Goal: Answer question/provide support

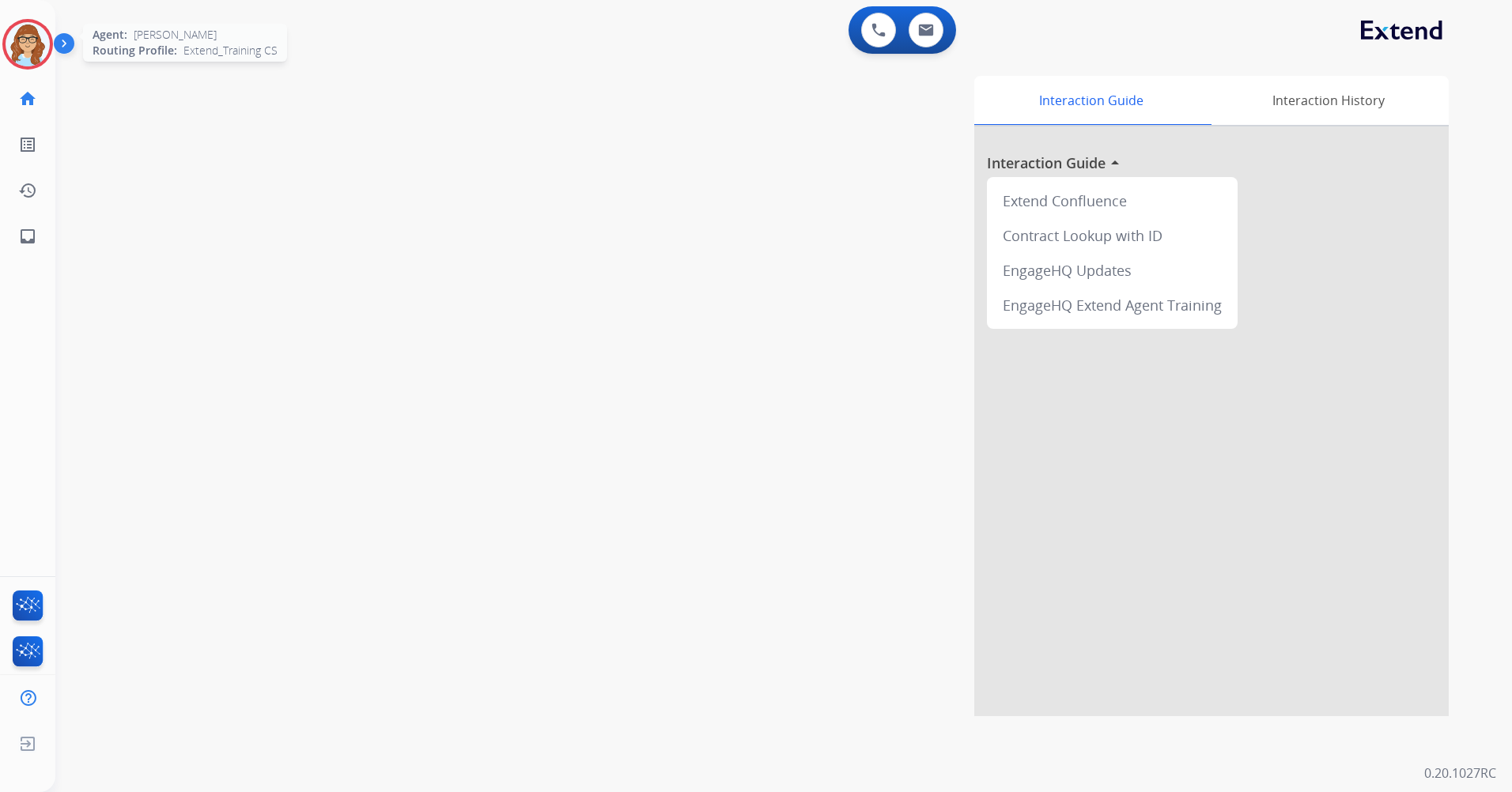
click at [23, 41] on img at bounding box center [28, 44] width 44 height 44
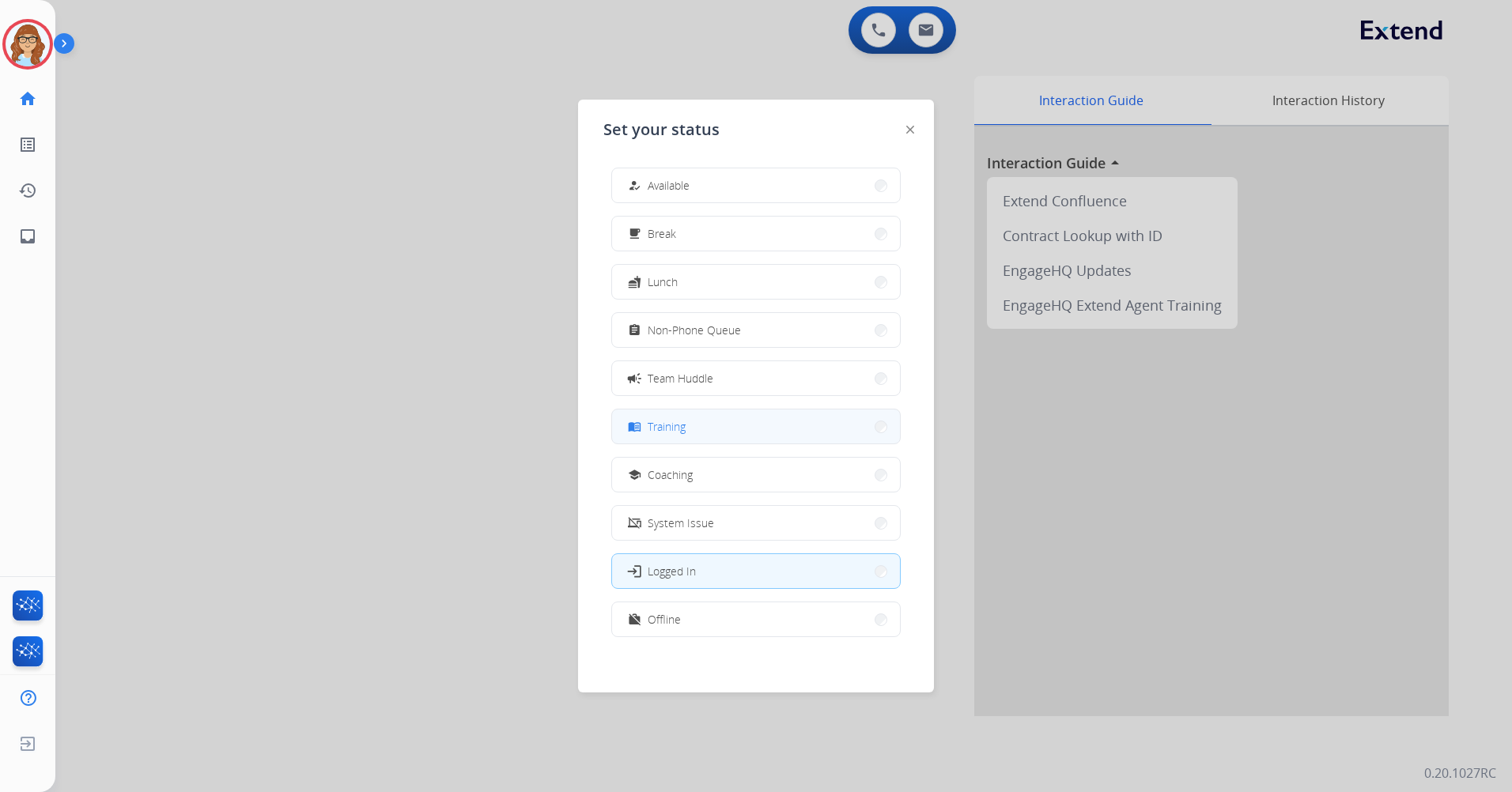
click at [753, 427] on button "menu_book Training" at bounding box center [756, 427] width 288 height 34
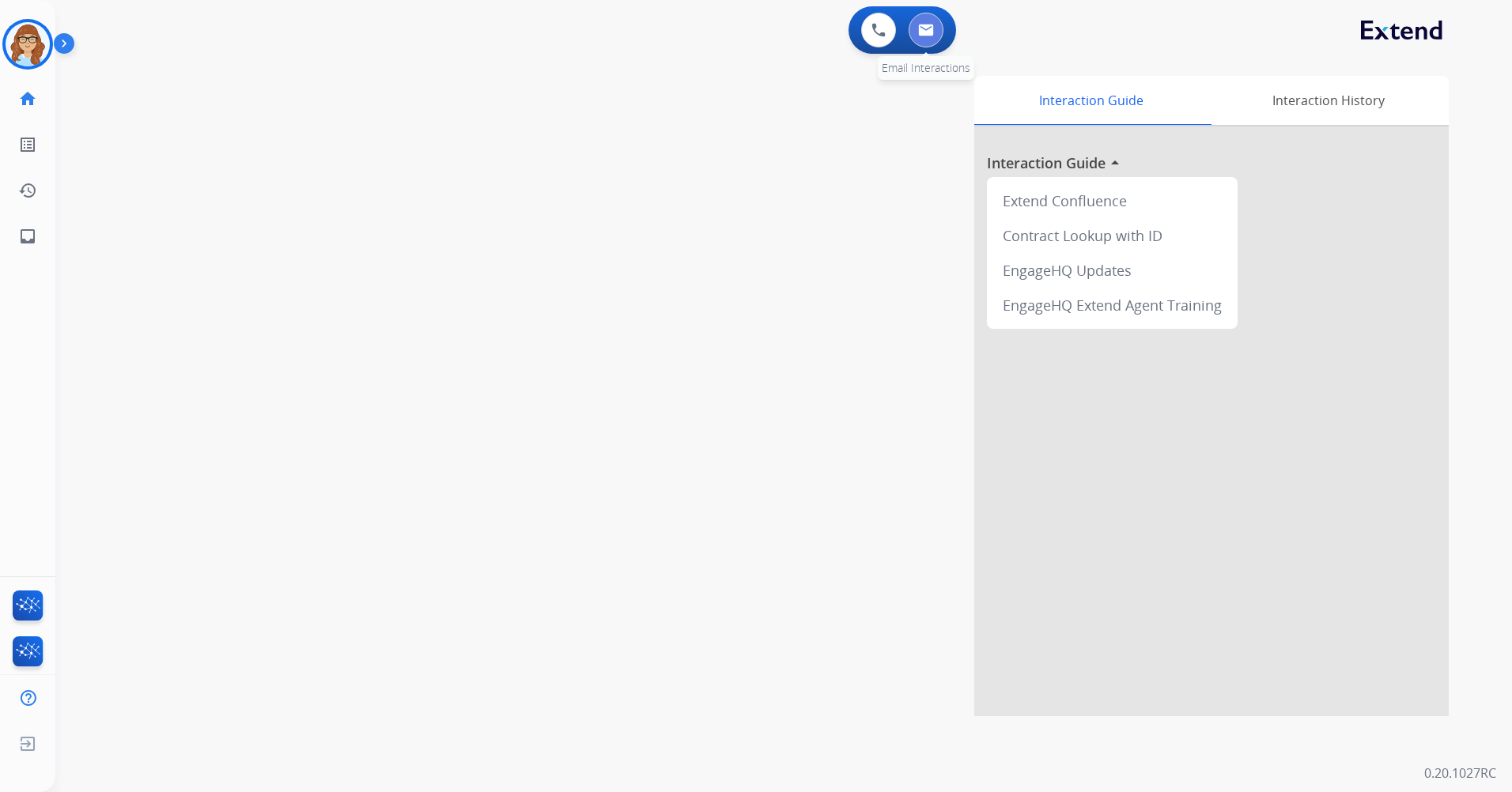
click at [921, 29] on img at bounding box center [926, 30] width 16 height 13
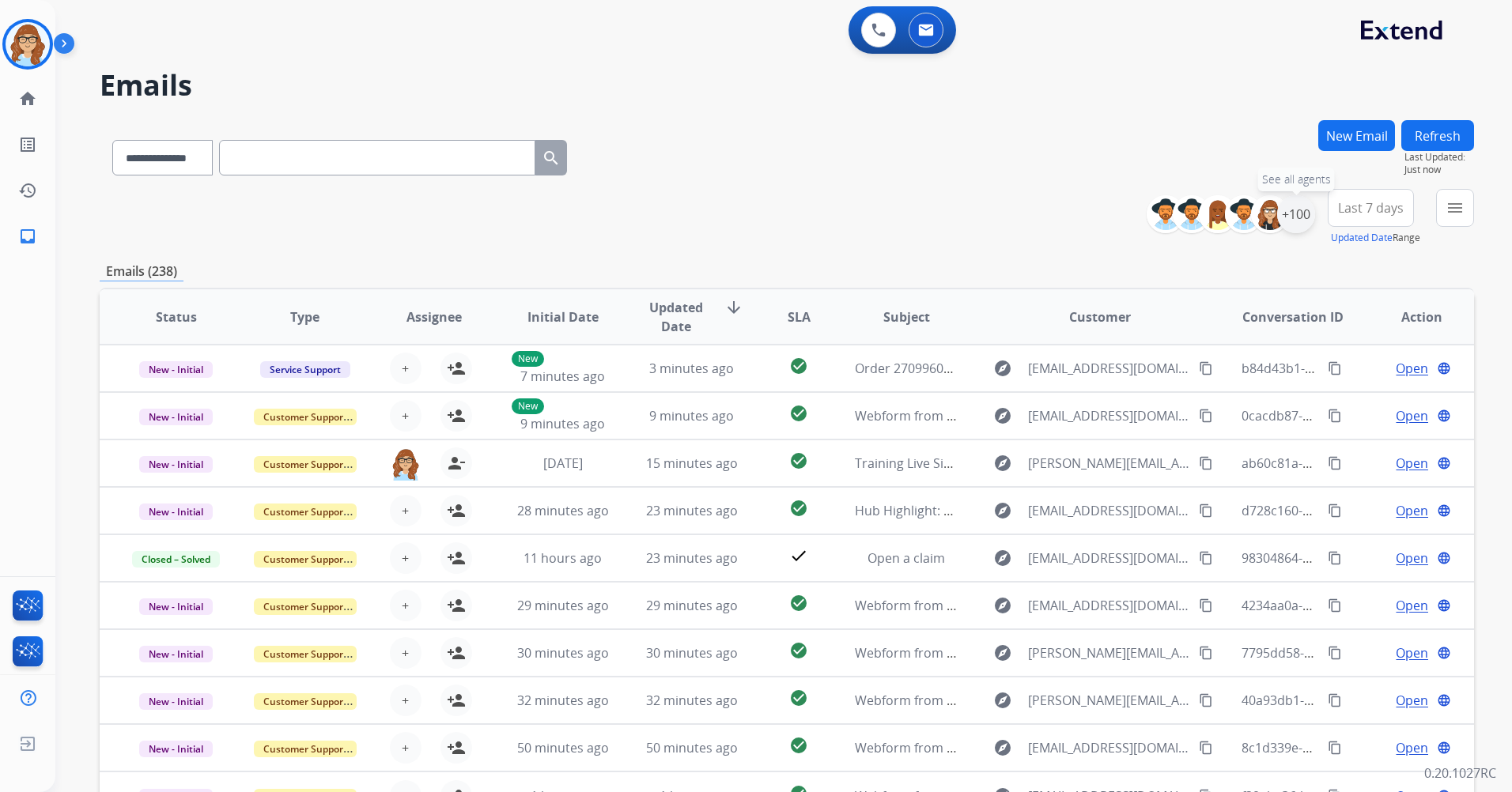
click at [1292, 225] on div "+100" at bounding box center [1296, 214] width 38 height 38
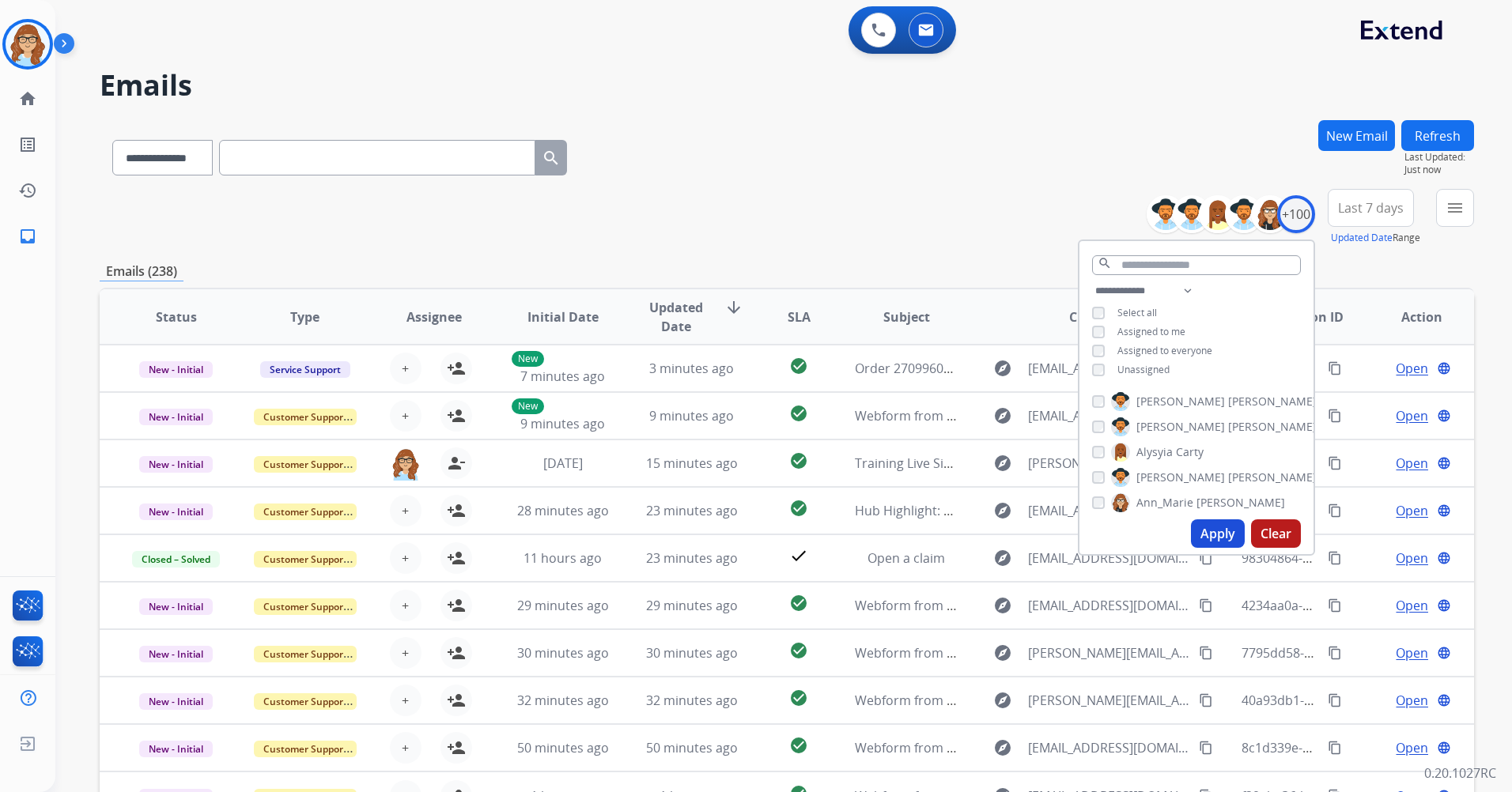
click at [1140, 365] on span "Unassigned" at bounding box center [1144, 370] width 53 height 14
click at [1227, 531] on button "Apply" at bounding box center [1218, 533] width 53 height 29
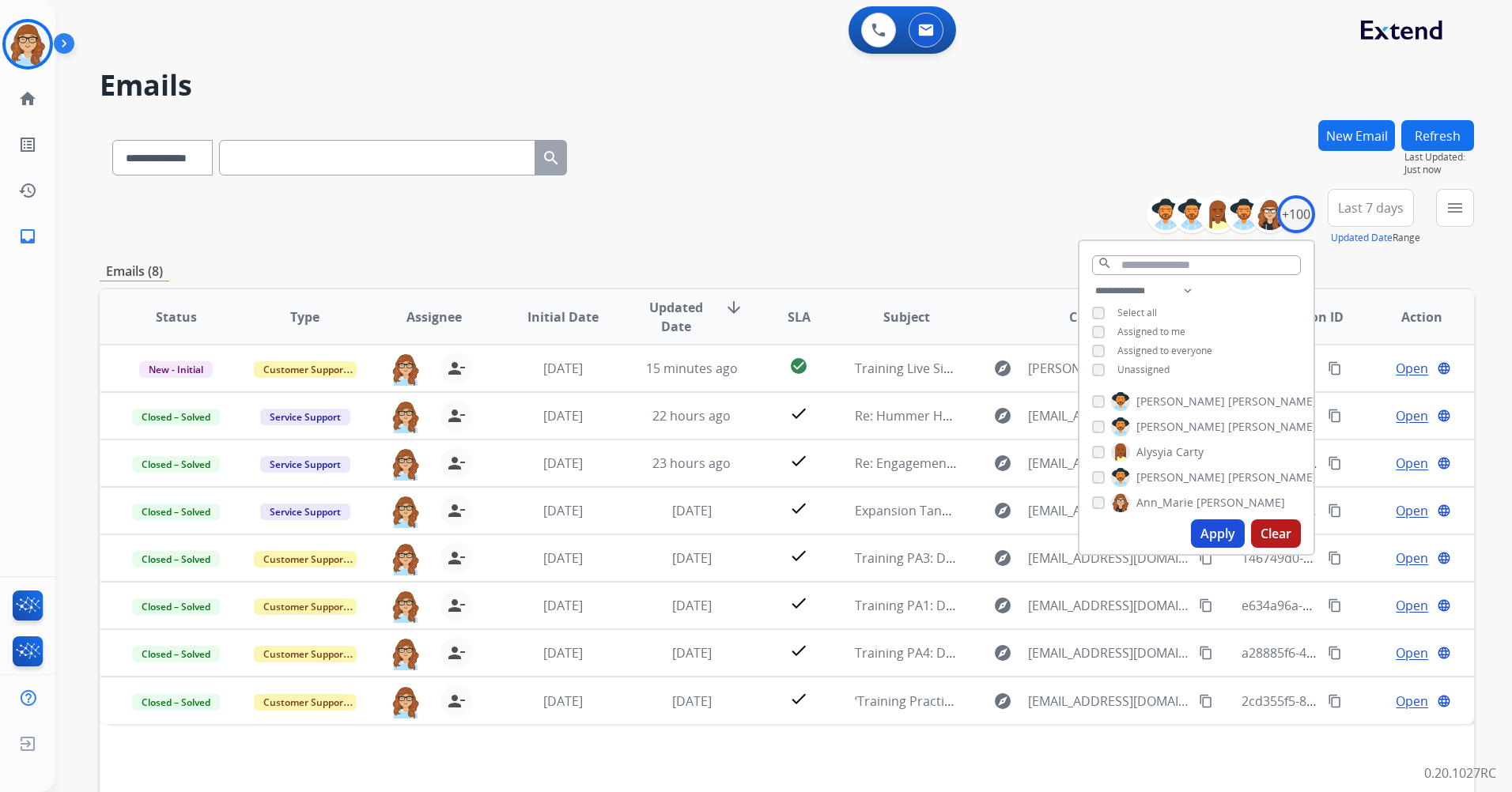
click at [770, 204] on div "**********" at bounding box center [787, 217] width 1375 height 57
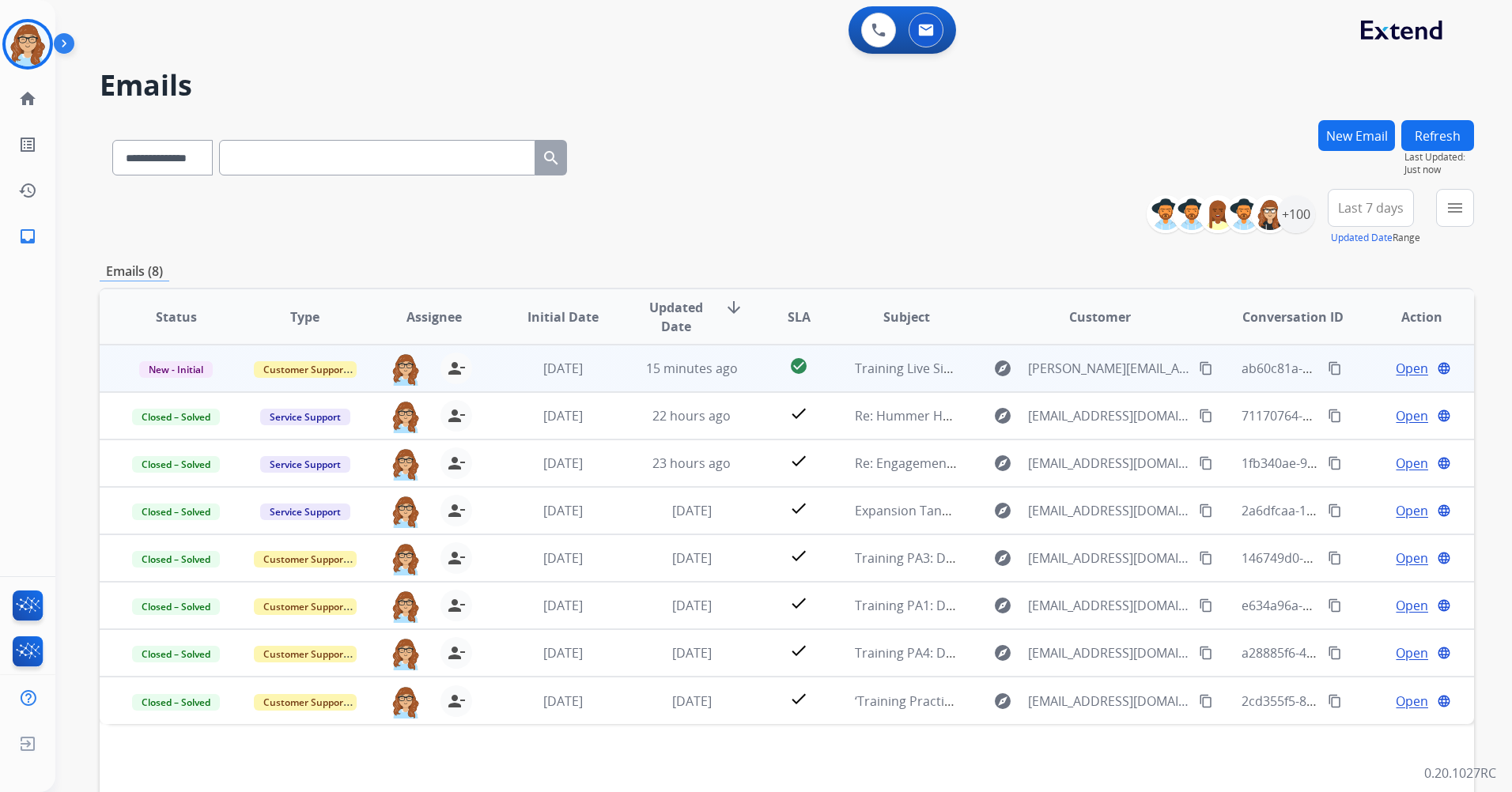
click at [1398, 373] on span "Open" at bounding box center [1412, 368] width 32 height 19
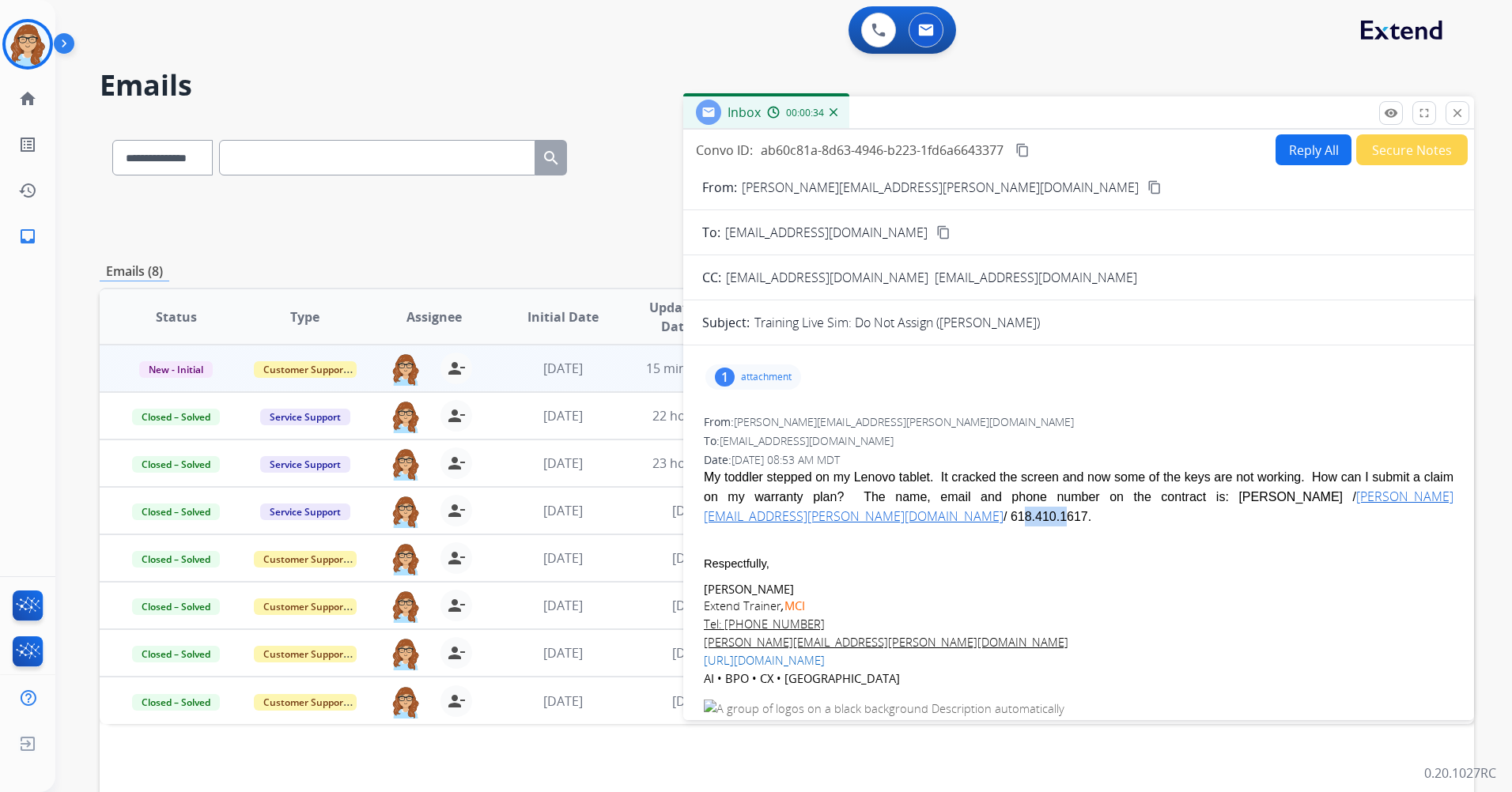
drag, startPoint x: 1310, startPoint y: 494, endPoint x: 1352, endPoint y: 504, distance: 43.2
click at [1352, 504] on div "My toddler stepped on my Lenovo tablet. It cracked the screen and now some of t…" at bounding box center [1079, 497] width 750 height 59
drag, startPoint x: 1352, startPoint y: 504, endPoint x: 1321, endPoint y: 530, distance: 40.5
click at [1321, 530] on div "Respectfully, [PERSON_NAME] Extend Trainer , MCI Tel: [PHONE_NUMBER] [PERSON_NA…" at bounding box center [1079, 713] width 750 height 374
click at [761, 380] on p "attachment" at bounding box center [766, 376] width 51 height 13
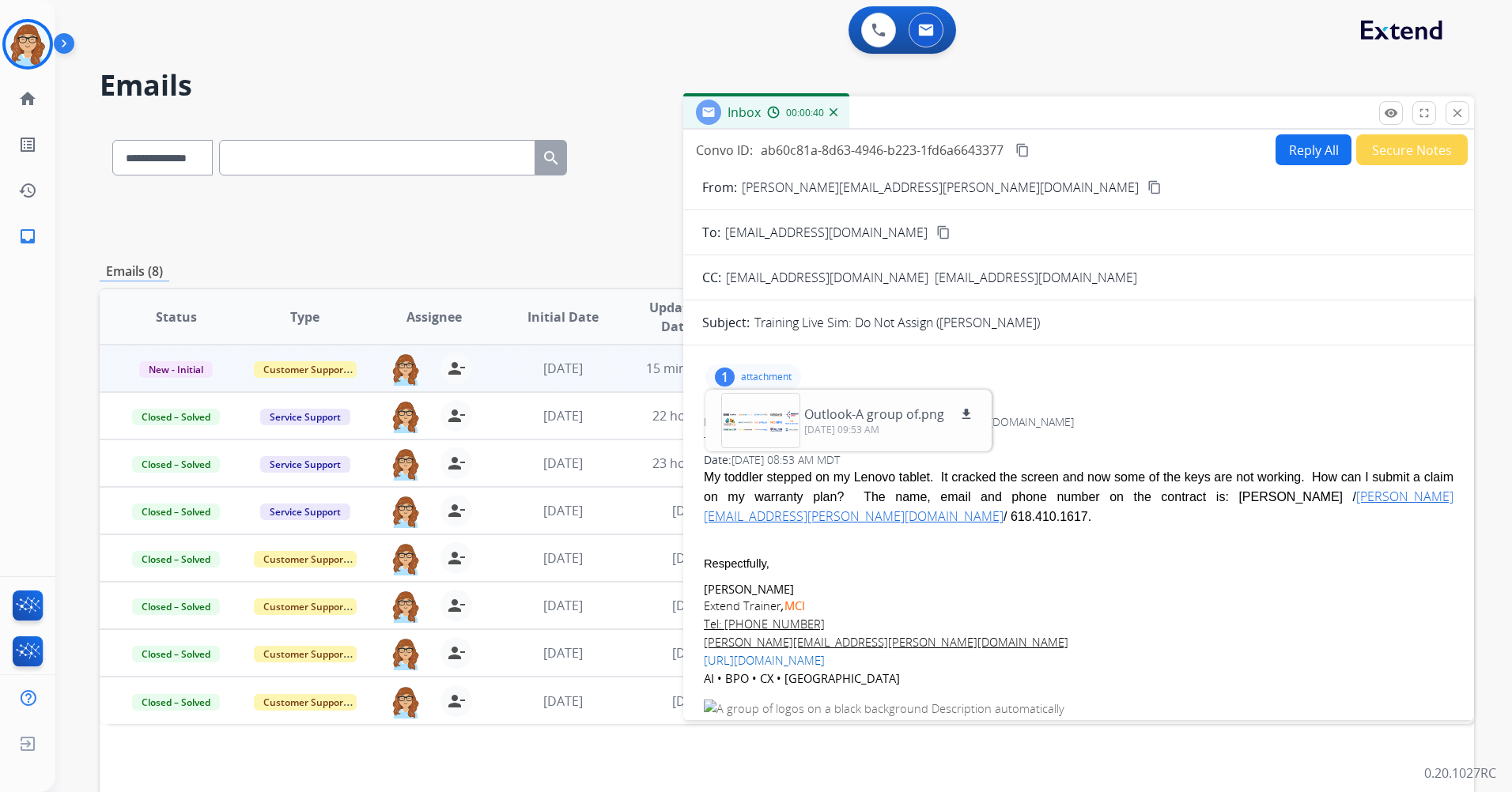
click at [832, 371] on div "1 attachment Outlook-A group of.png download [DATE] 09:53 AM" at bounding box center [1078, 376] width 753 height 38
click at [1067, 405] on div "1 attachment Outlook-A group of.png download [DATE] 09:53 AM From: [PERSON_NAME…" at bounding box center [1078, 664] width 791 height 613
click at [787, 387] on div "1 attachment Outlook-A group of.png download [DATE] 09:53 AM" at bounding box center [753, 377] width 96 height 25
click at [1454, 117] on mat-icon "close" at bounding box center [1458, 113] width 14 height 14
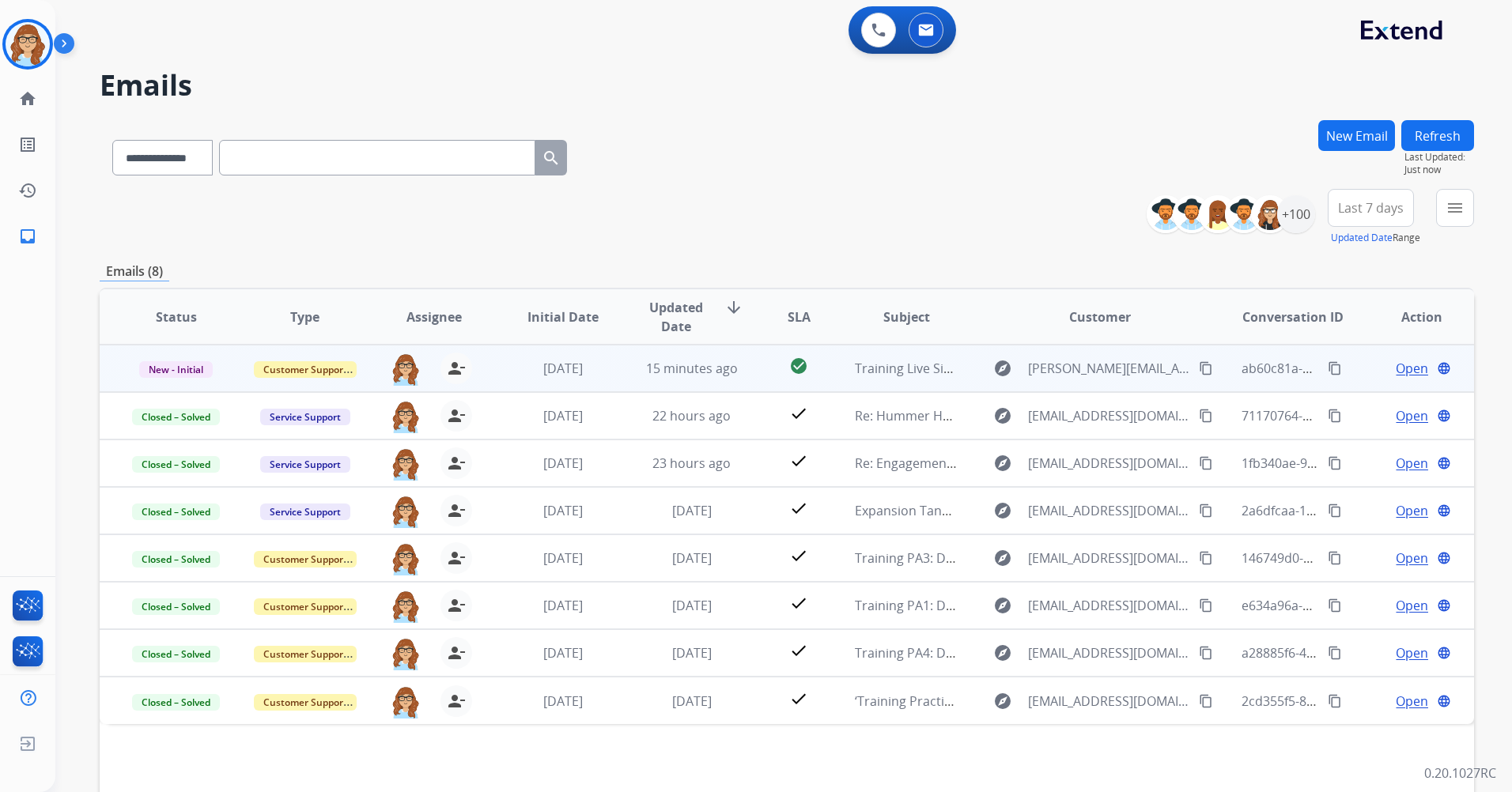
click at [1396, 370] on span "Open" at bounding box center [1412, 368] width 32 height 19
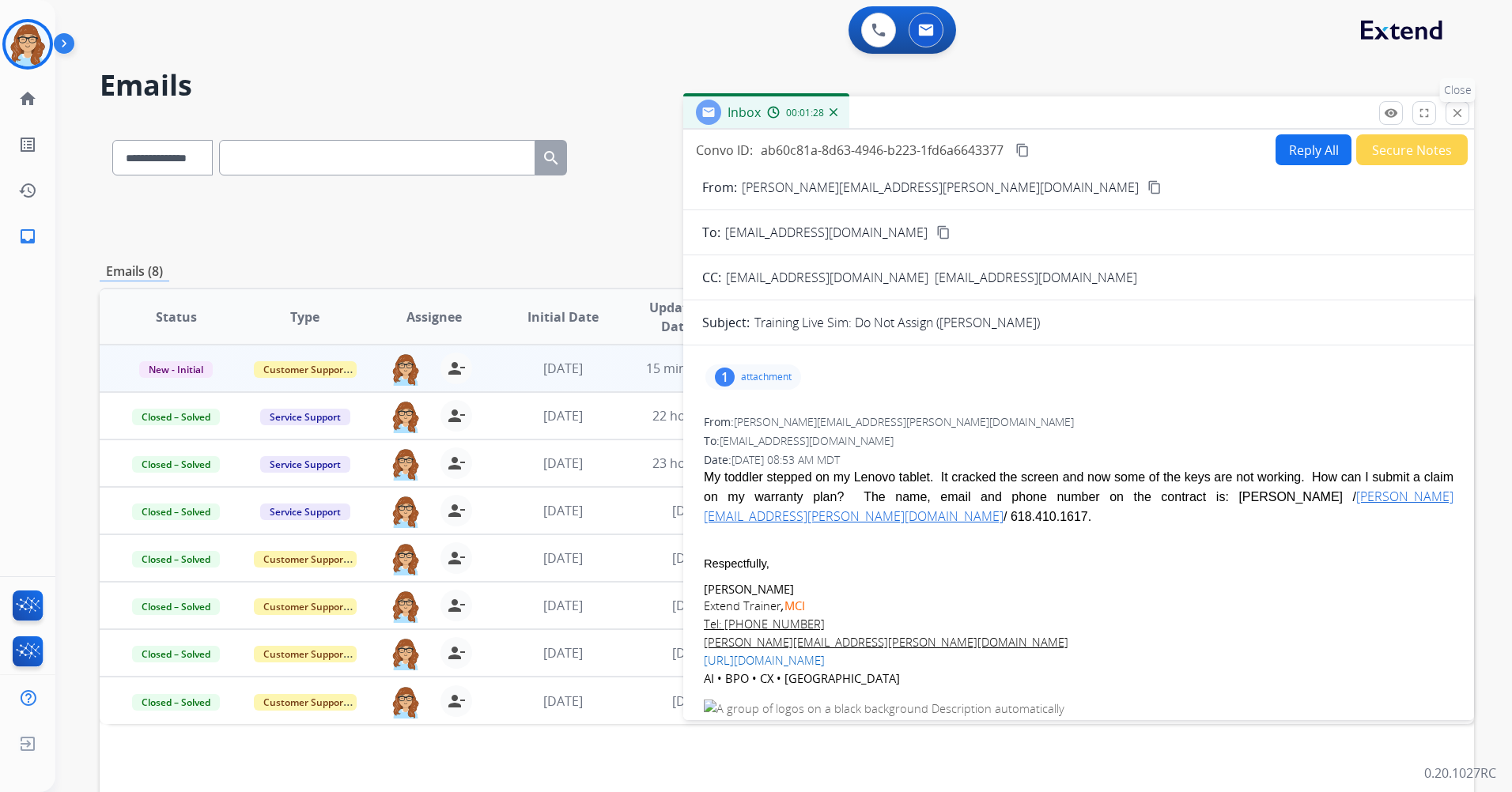
click at [1457, 115] on mat-icon "close" at bounding box center [1458, 113] width 14 height 14
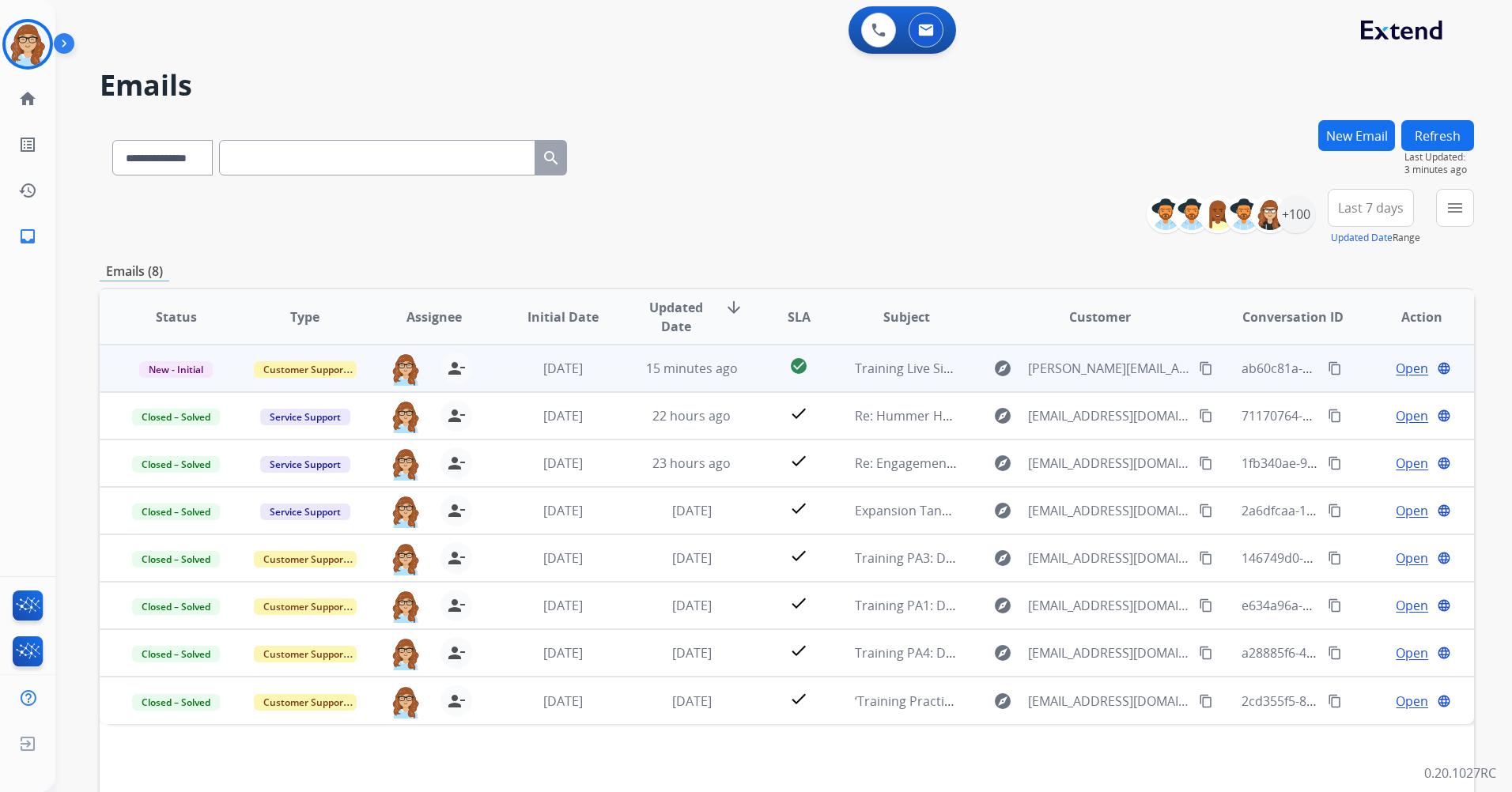
click at [1396, 375] on span "Open" at bounding box center [1412, 368] width 32 height 19
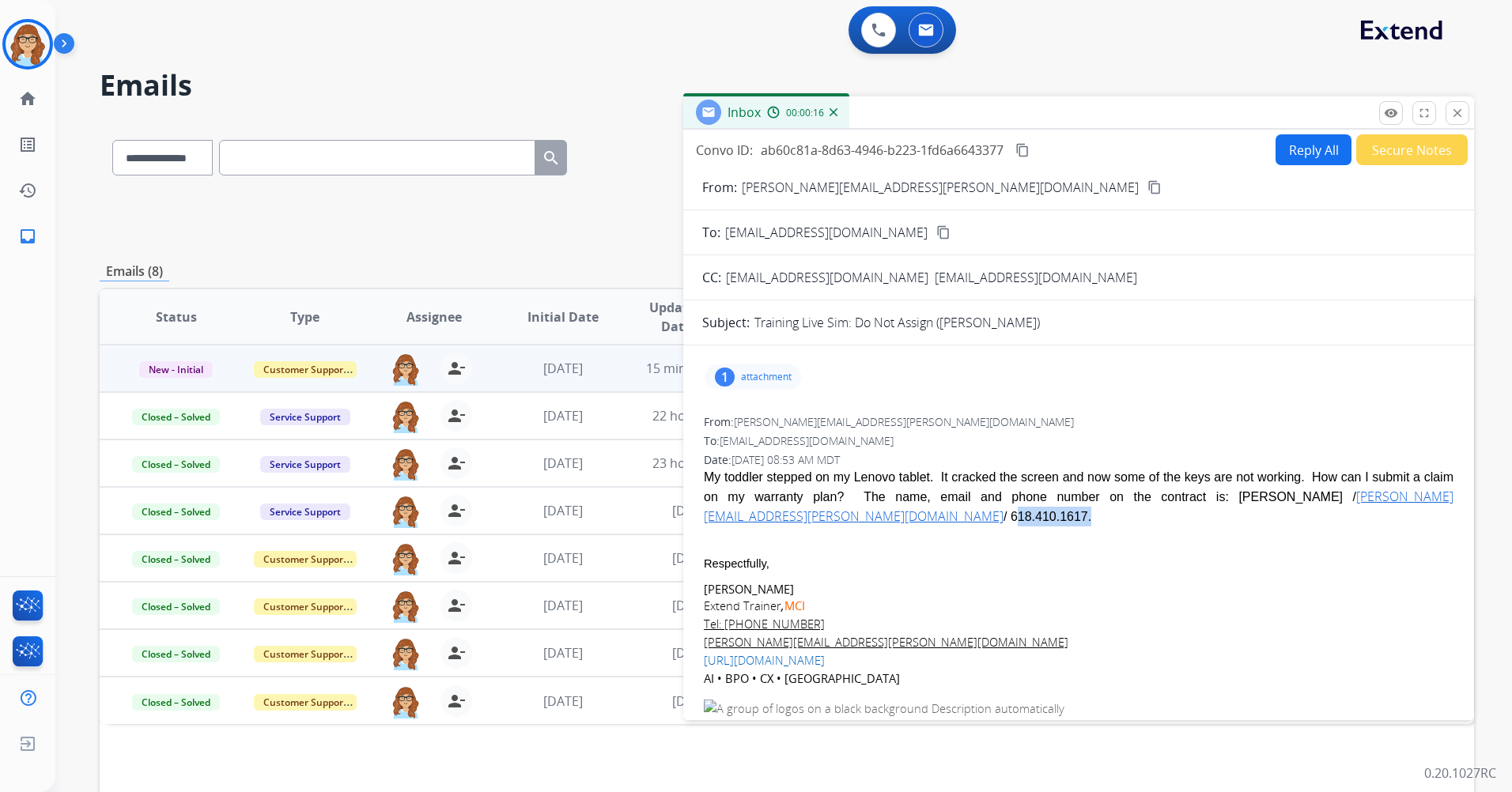
drag, startPoint x: 1306, startPoint y: 493, endPoint x: 1387, endPoint y: 508, distance: 82.4
click at [1387, 508] on span "My toddler stepped on my Lenovo tablet. It cracked the screen and now some of t…" at bounding box center [1079, 712] width 750 height 489
drag, startPoint x: 1387, startPoint y: 508, endPoint x: 1358, endPoint y: 499, distance: 30.4
copy span "618.410.1617."
click at [1348, 437] on div "To: [EMAIL_ADDRESS][DOMAIN_NAME]" at bounding box center [1079, 441] width 750 height 16
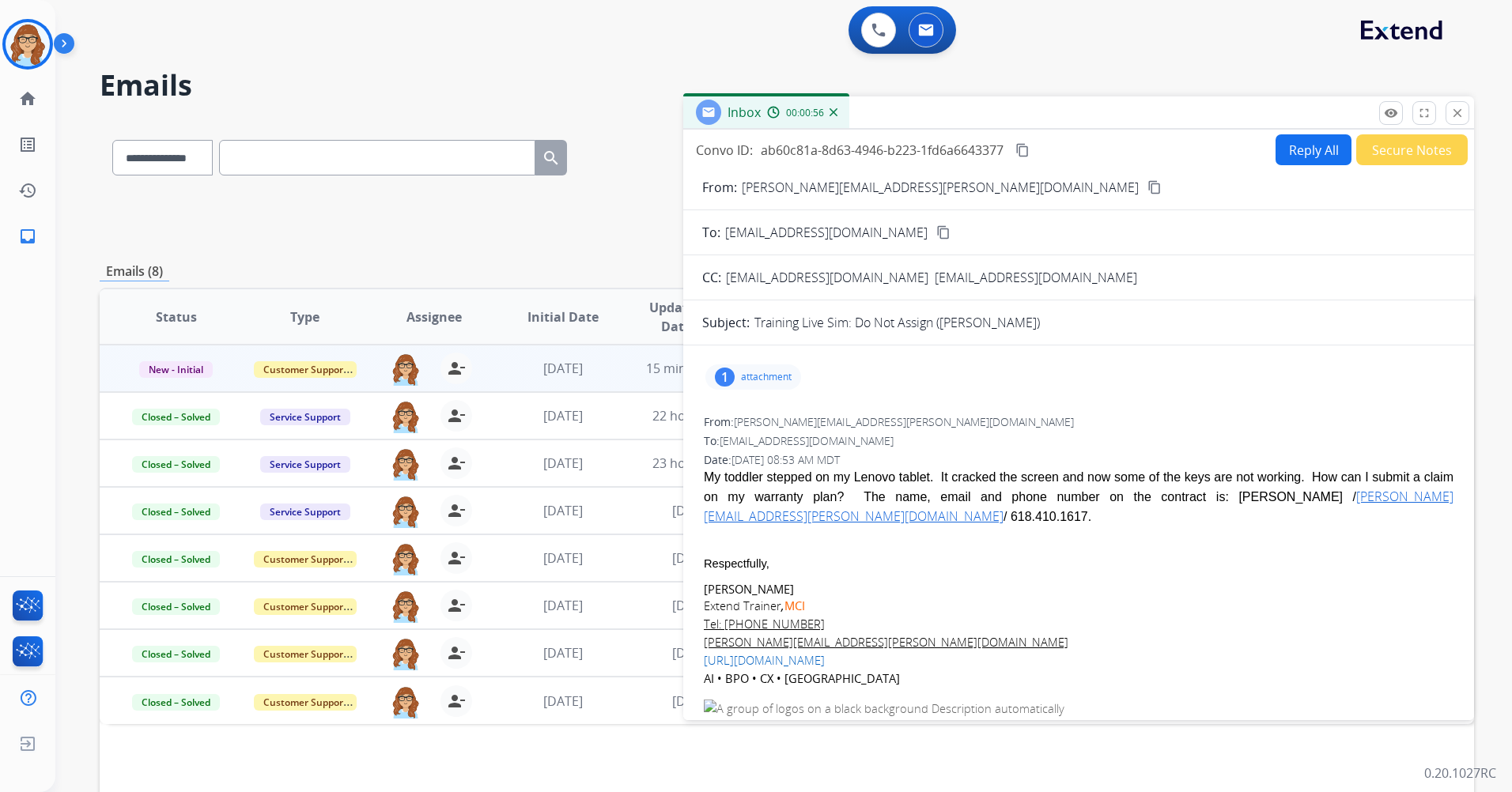
click at [1307, 159] on button "Reply All" at bounding box center [1313, 149] width 76 height 31
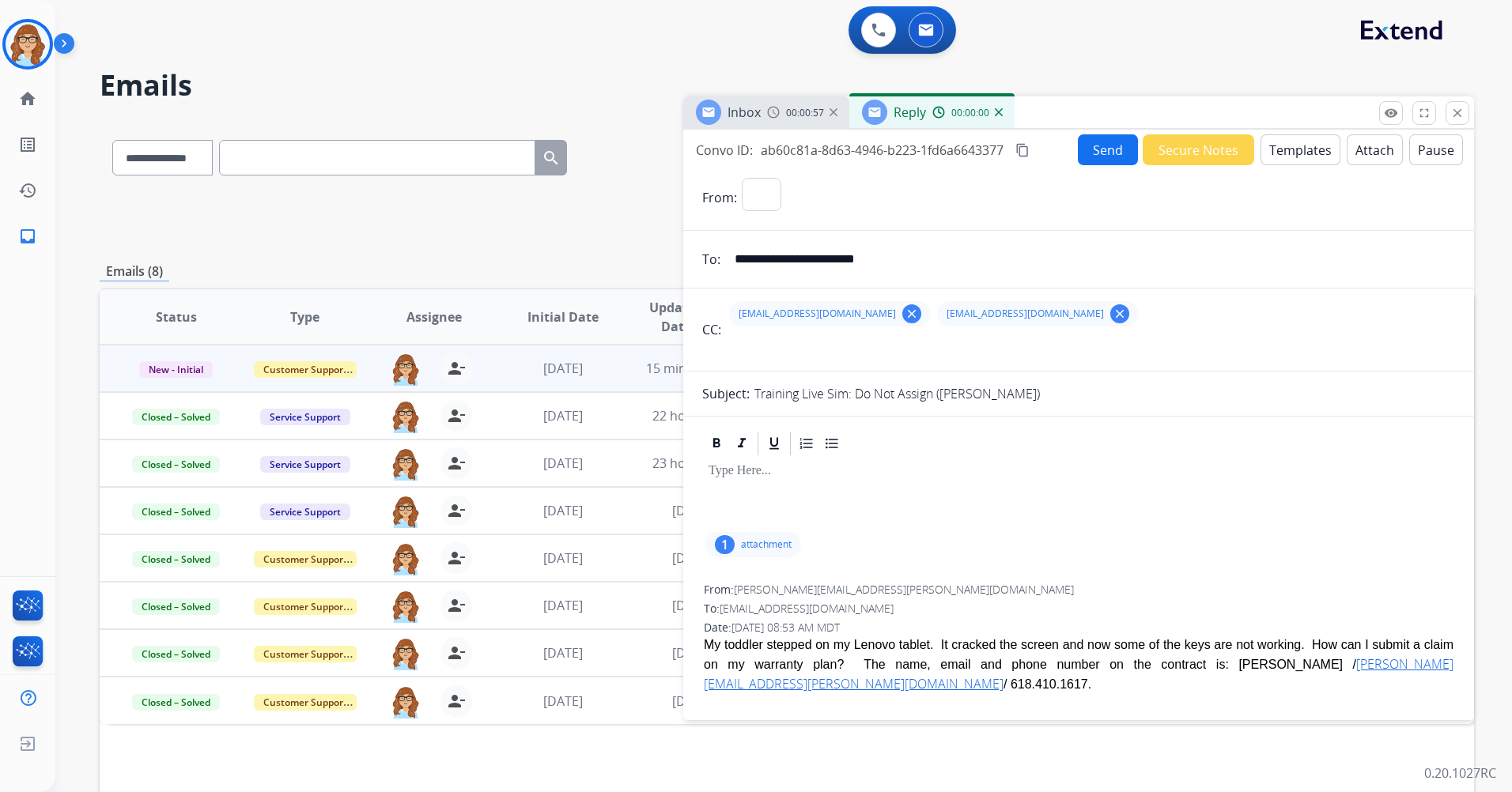
select select "**********"
click at [1305, 159] on button "Templates" at bounding box center [1301, 149] width 80 height 31
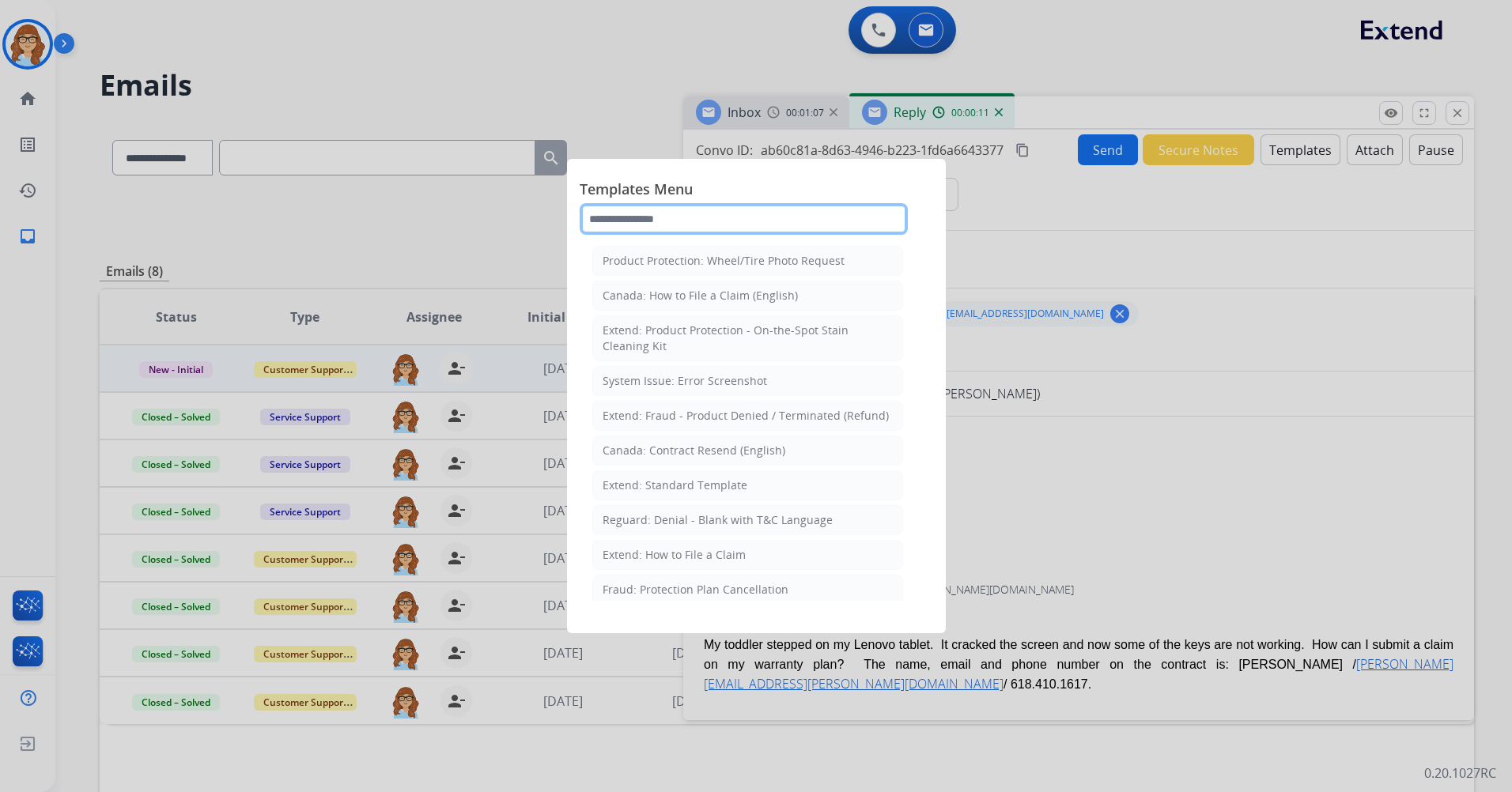
click at [807, 215] on input "text" at bounding box center [743, 219] width 328 height 31
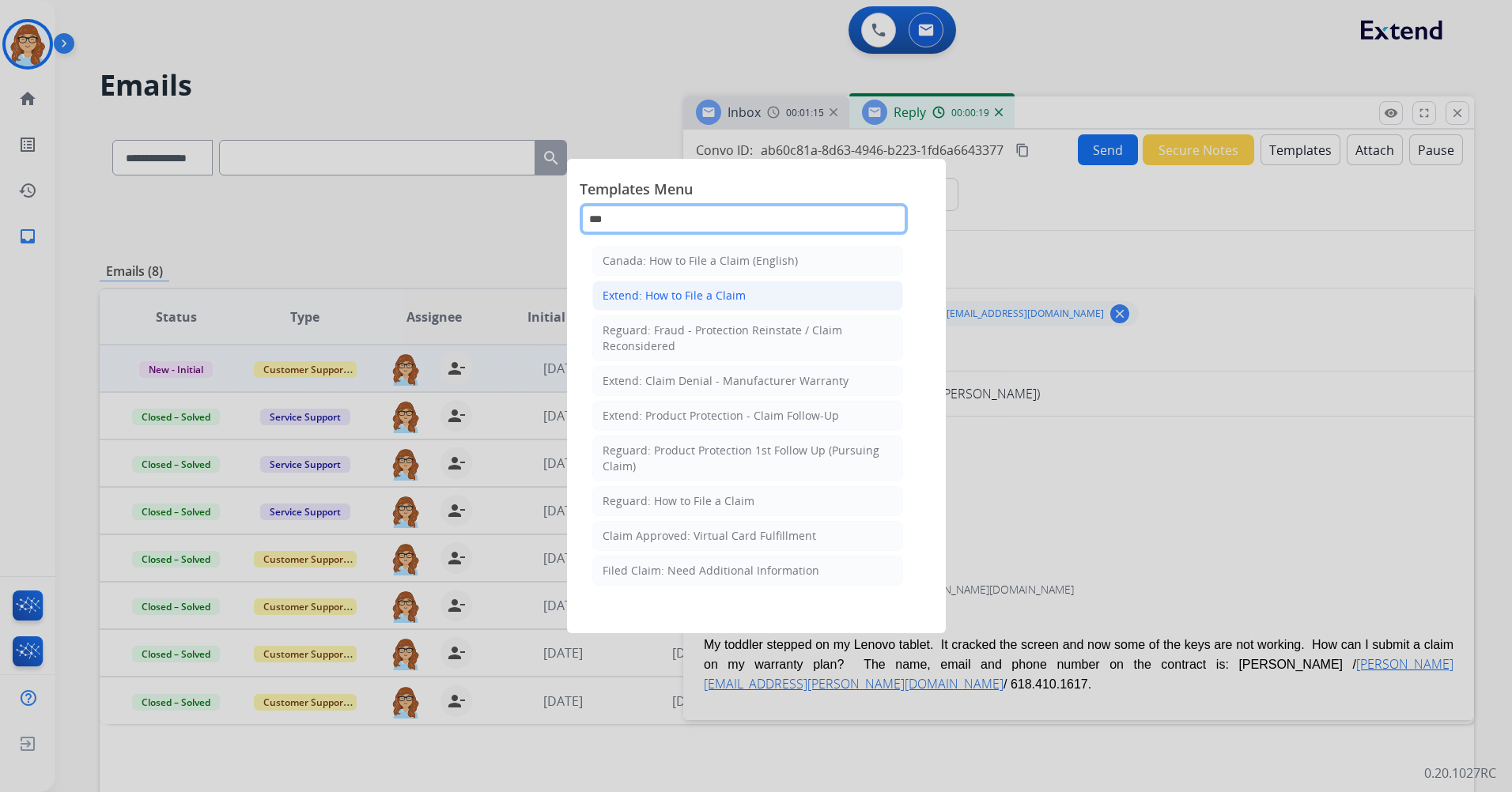
type input "***"
click at [829, 300] on li "Extend: How to File a Claim" at bounding box center [748, 295] width 311 height 30
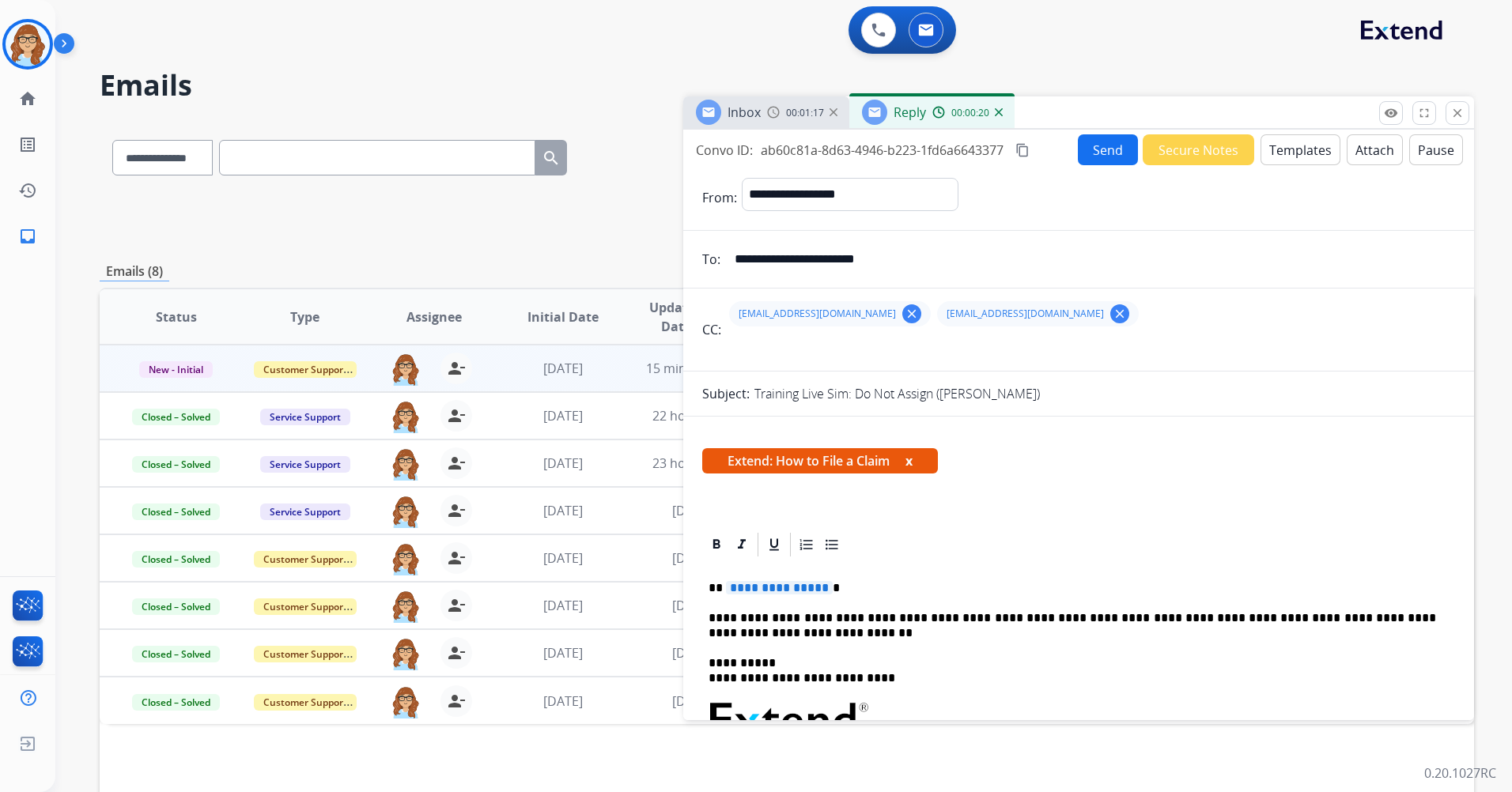
click at [913, 460] on button "x" at bounding box center [909, 460] width 7 height 19
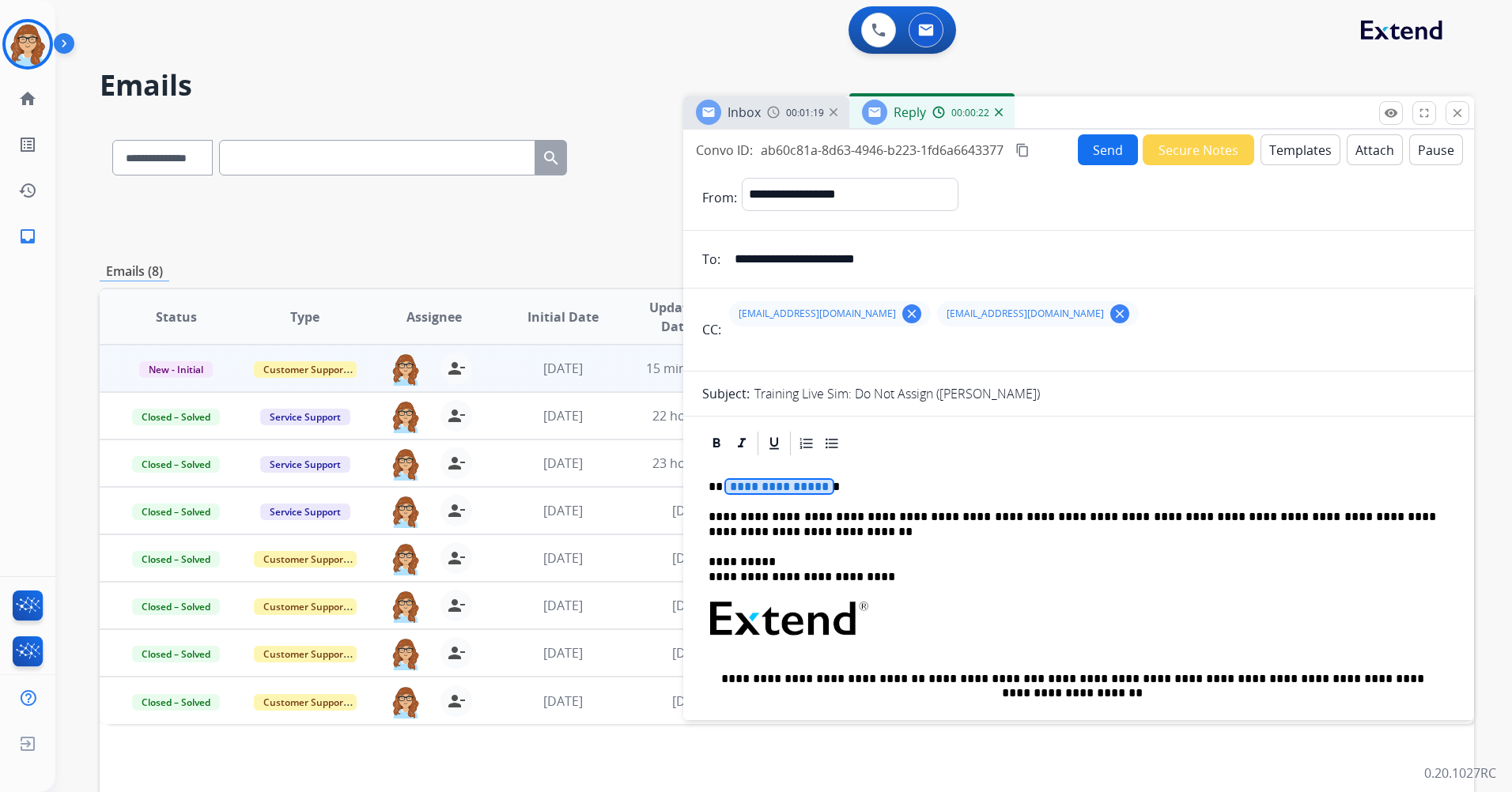
click at [761, 488] on span "**********" at bounding box center [780, 487] width 107 height 14
click at [1277, 153] on button "Templates" at bounding box center [1301, 149] width 80 height 31
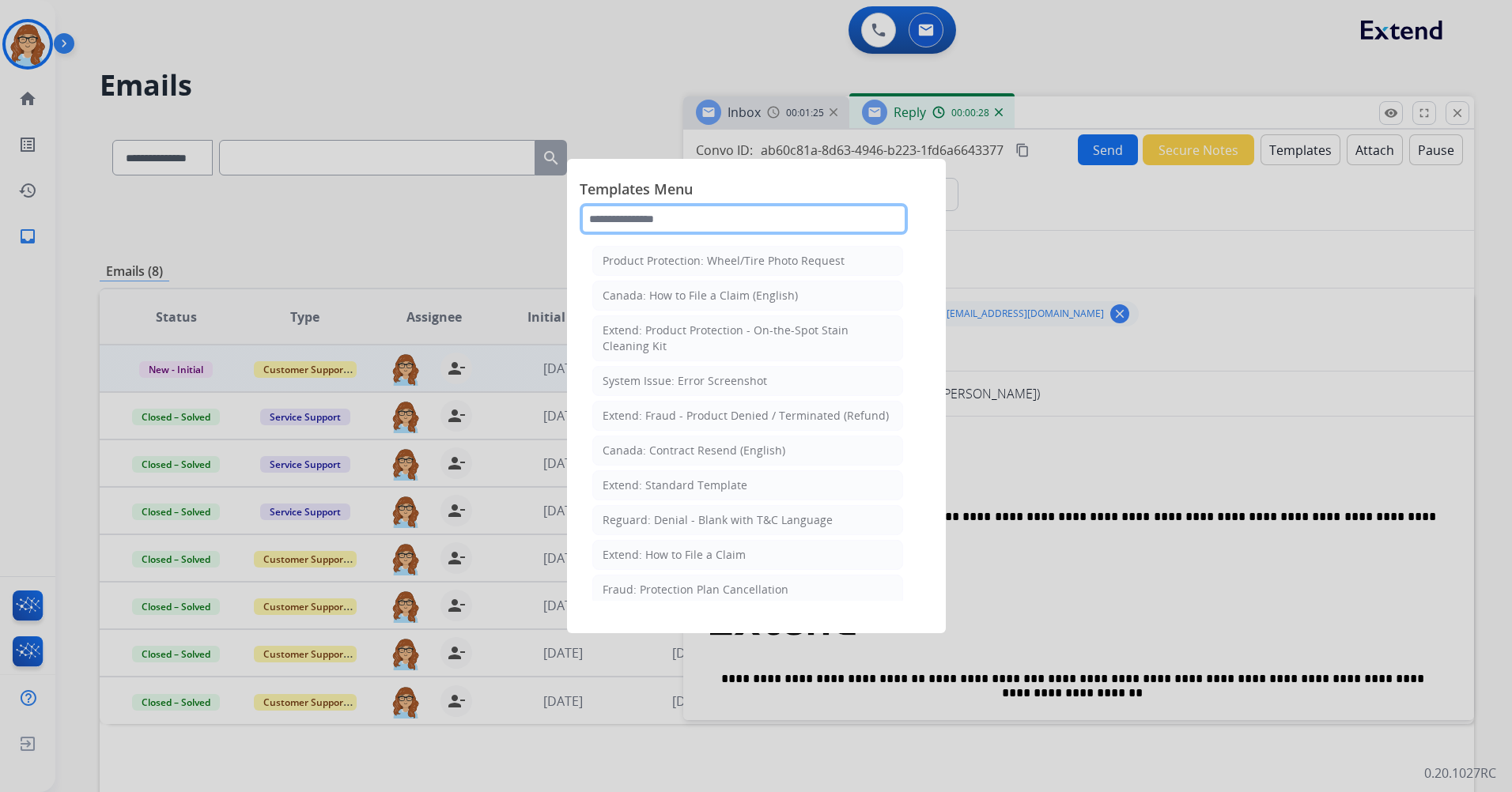
click at [808, 212] on input "text" at bounding box center [743, 219] width 328 height 31
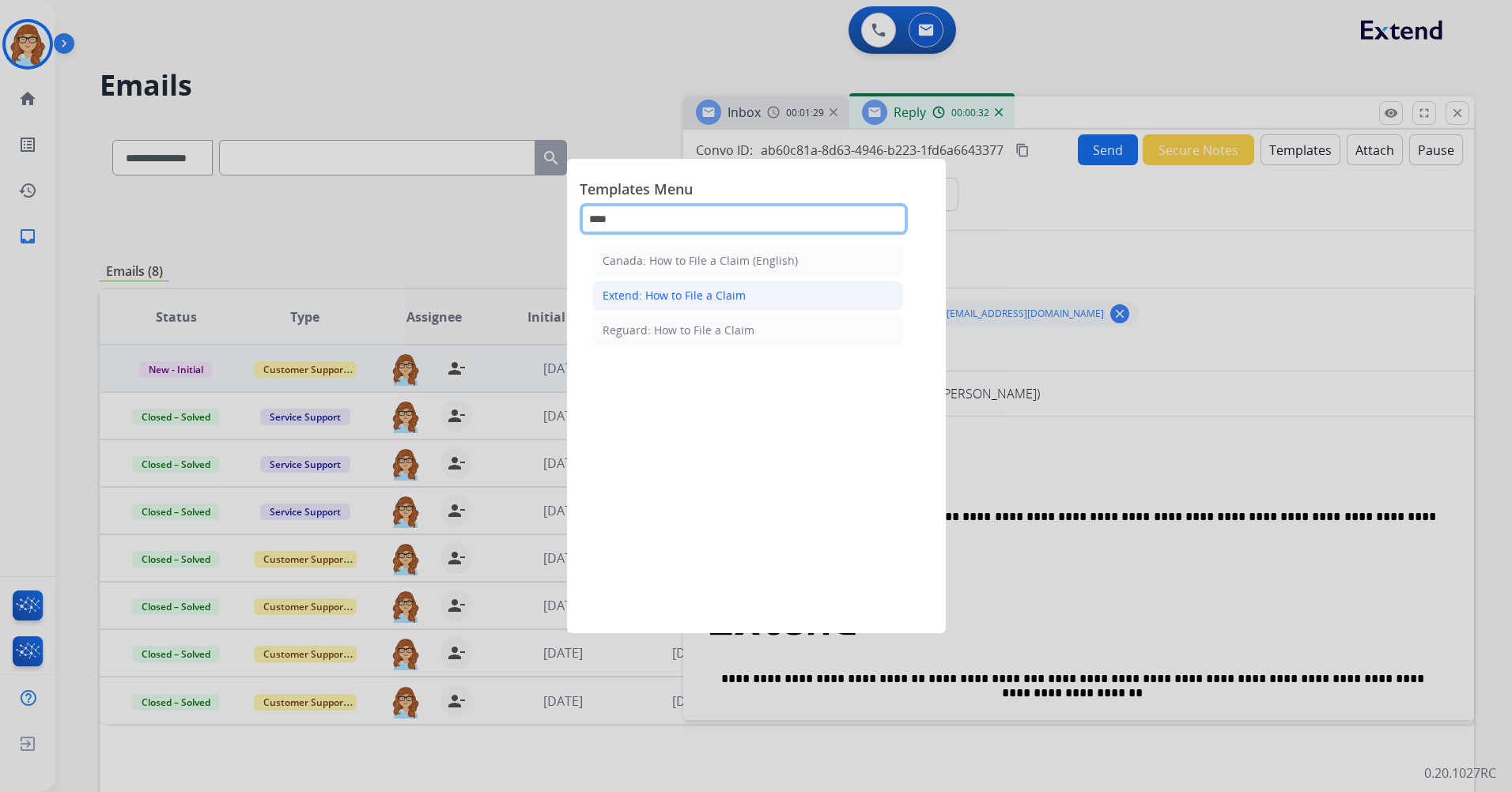
type input "***"
click at [793, 291] on li "Extend: How to File a Claim" at bounding box center [748, 295] width 311 height 30
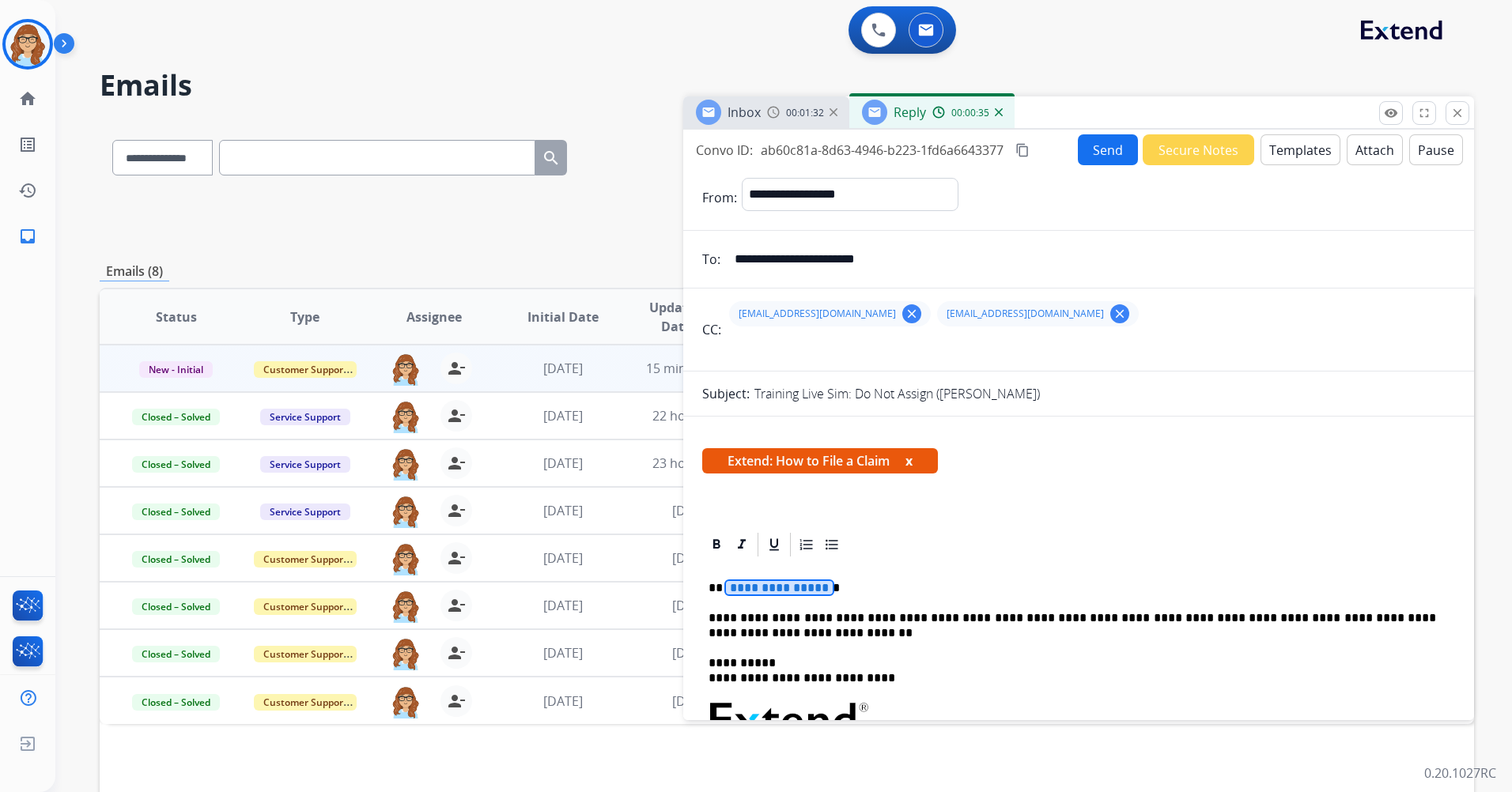
click at [913, 456] on button "x" at bounding box center [909, 460] width 7 height 19
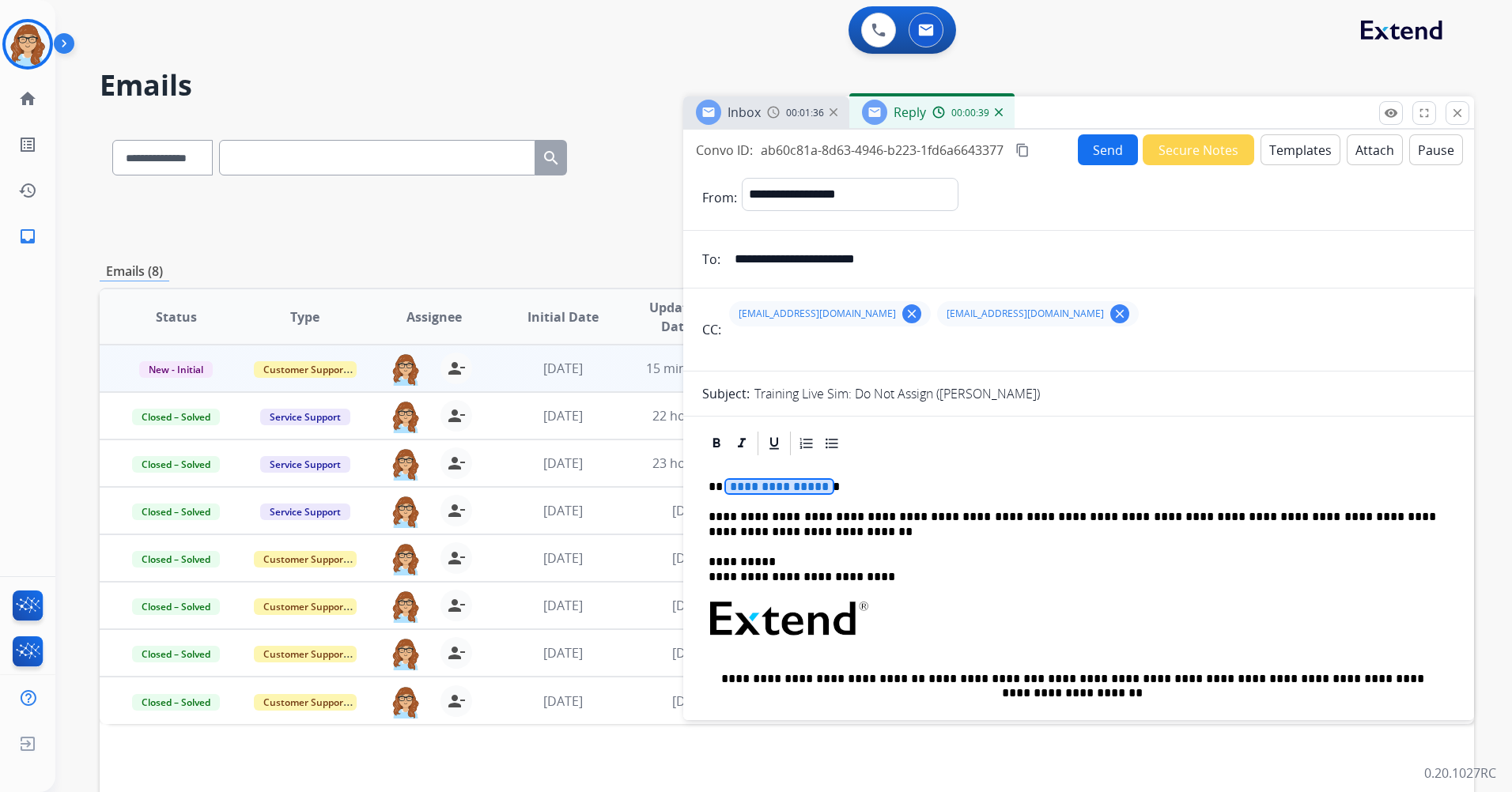
click at [781, 491] on span "**********" at bounding box center [780, 487] width 107 height 14
click at [1114, 148] on button "Send" at bounding box center [1108, 149] width 60 height 31
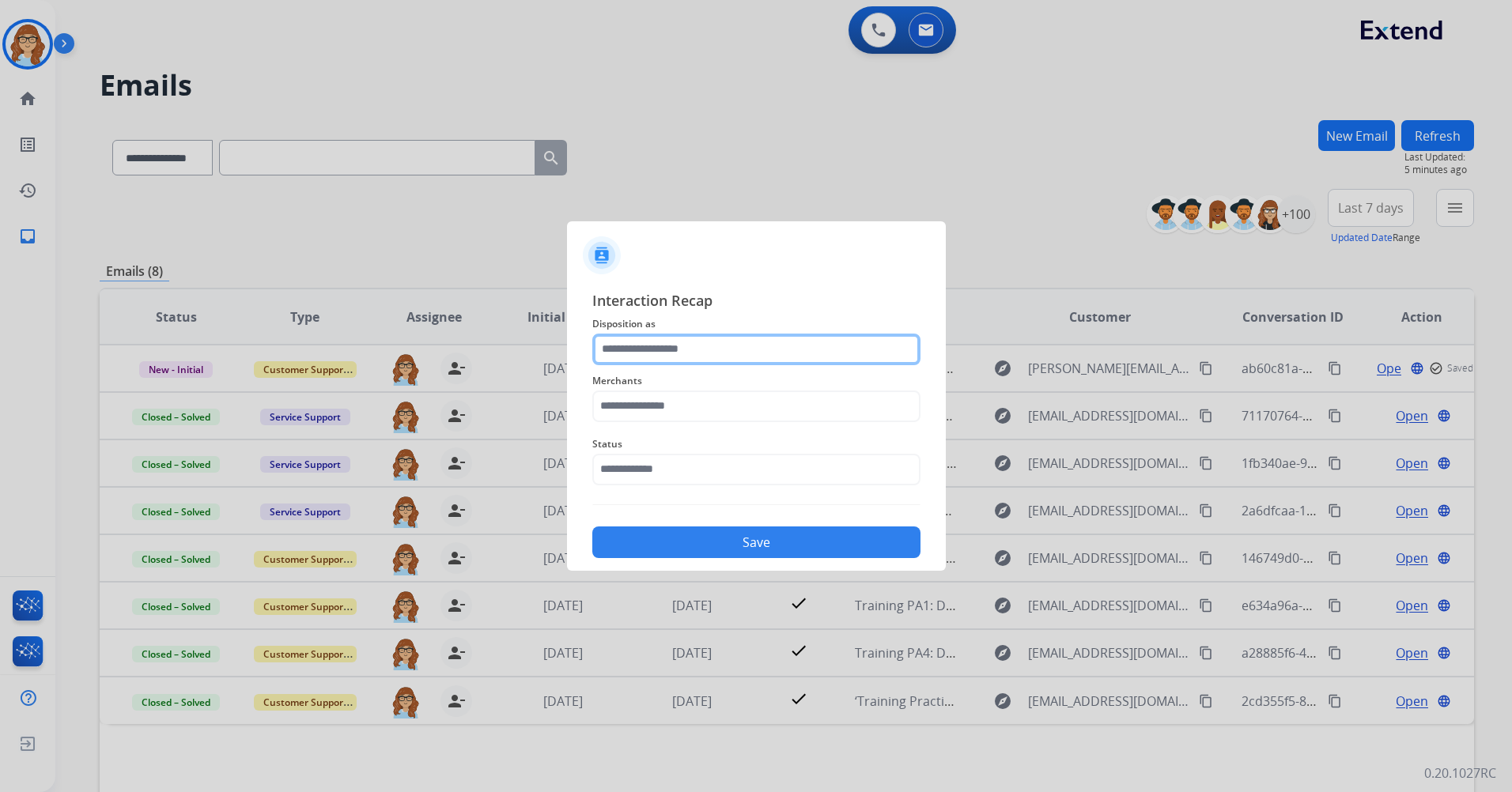
click at [790, 363] on input "text" at bounding box center [756, 349] width 328 height 31
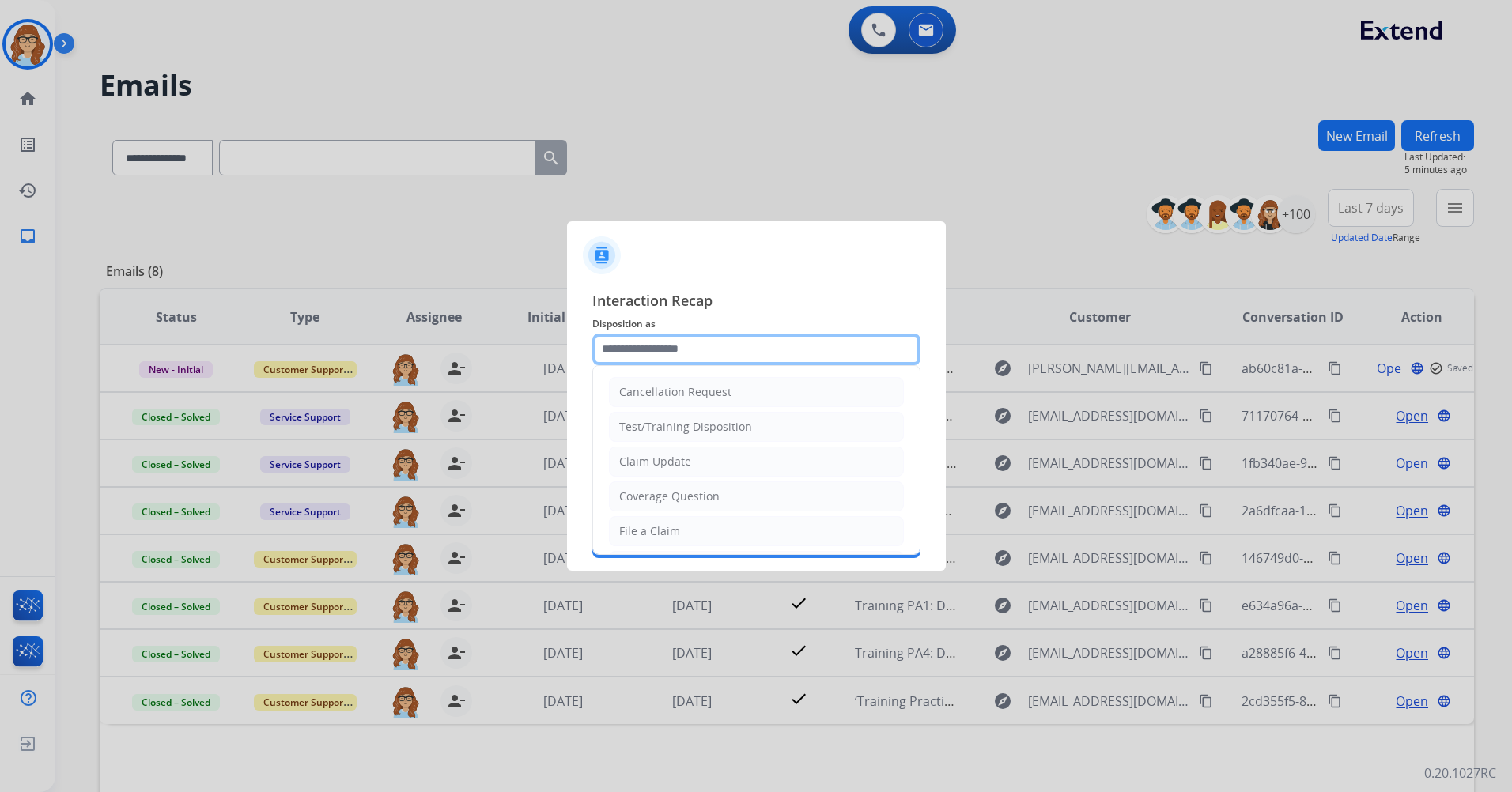
click at [790, 363] on input "text" at bounding box center [756, 349] width 328 height 31
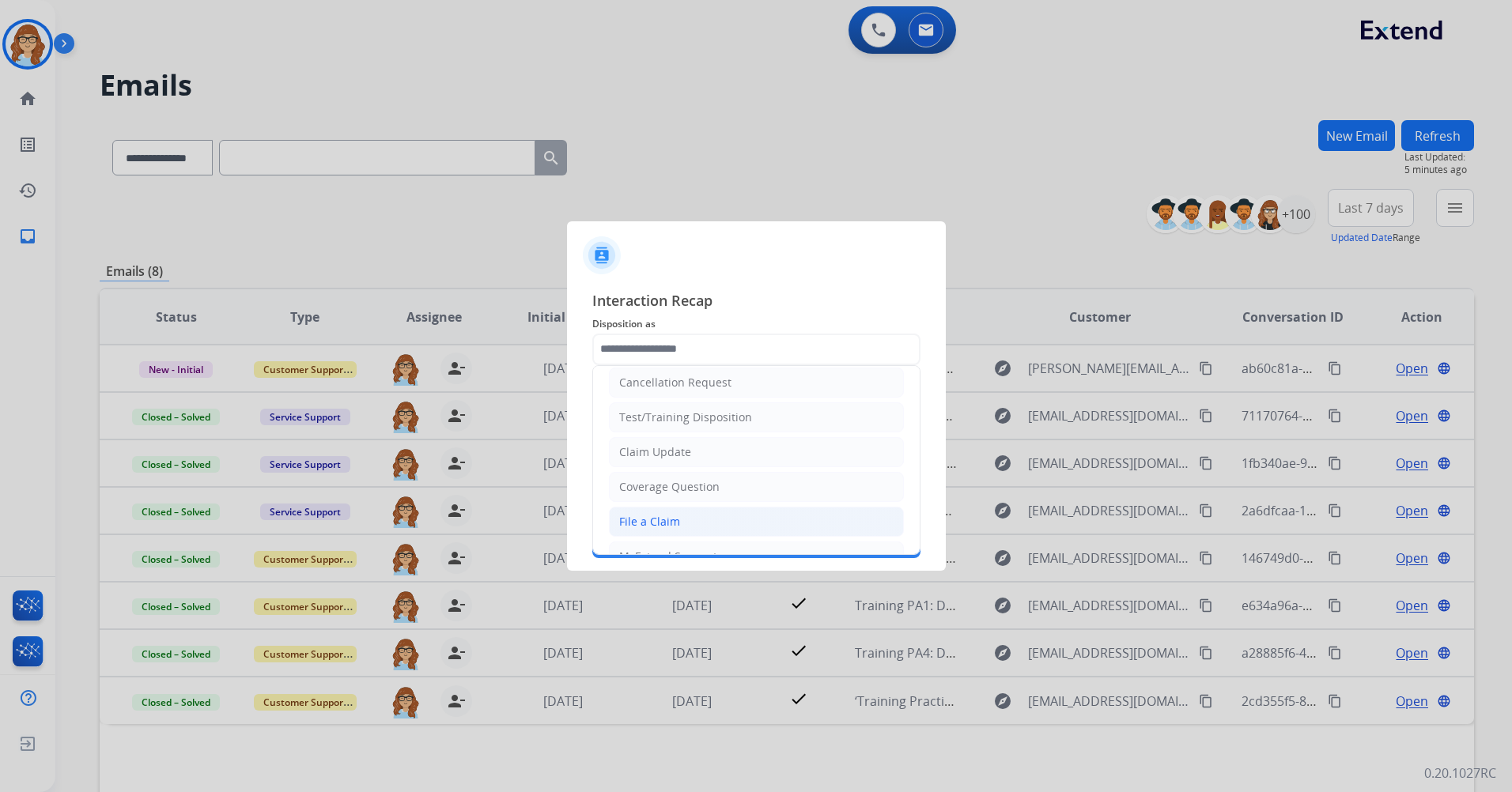
click at [720, 513] on li "File a Claim" at bounding box center [757, 521] width 295 height 30
type input "**********"
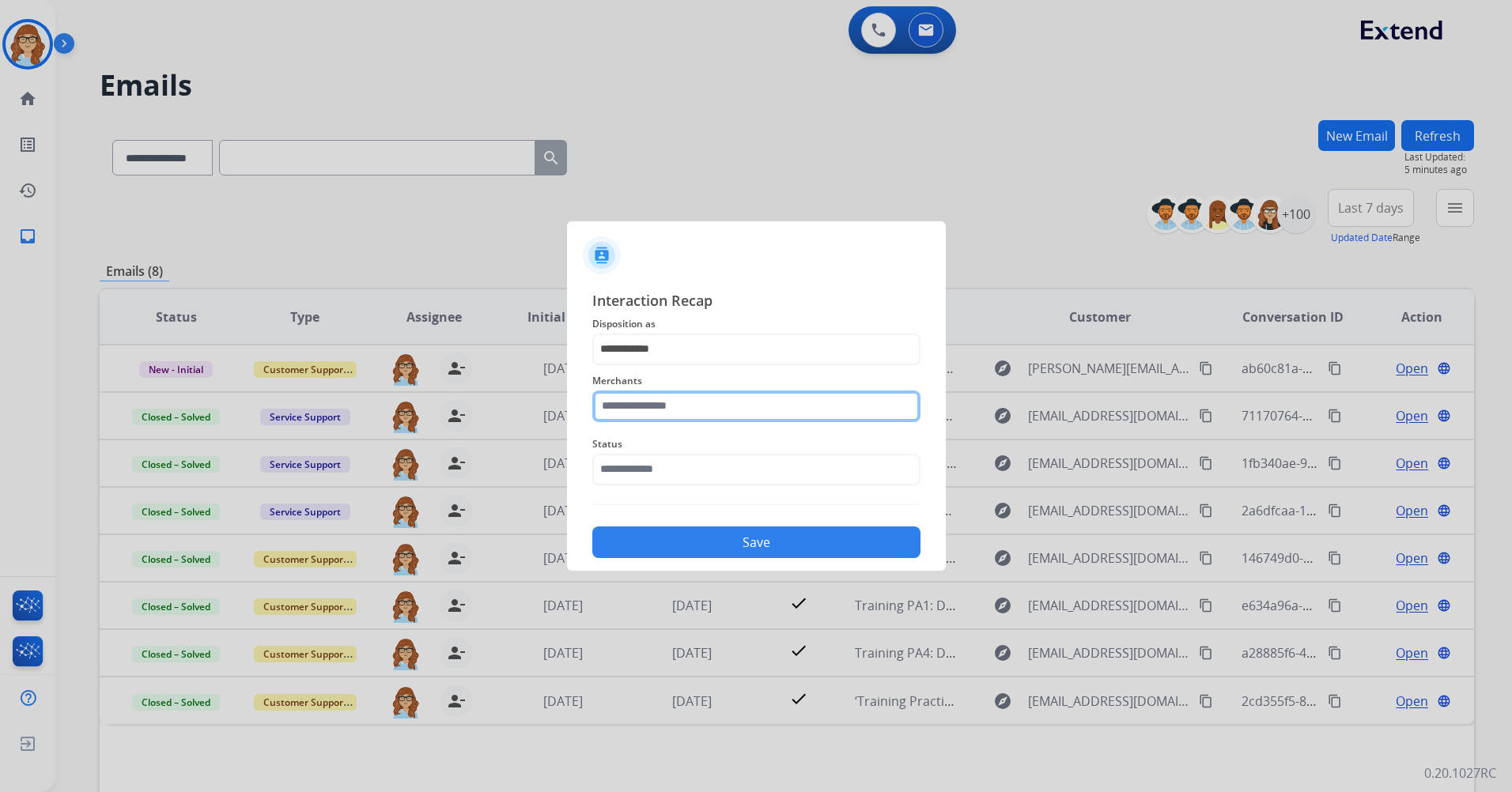
click at [721, 416] on input "text" at bounding box center [756, 405] width 328 height 31
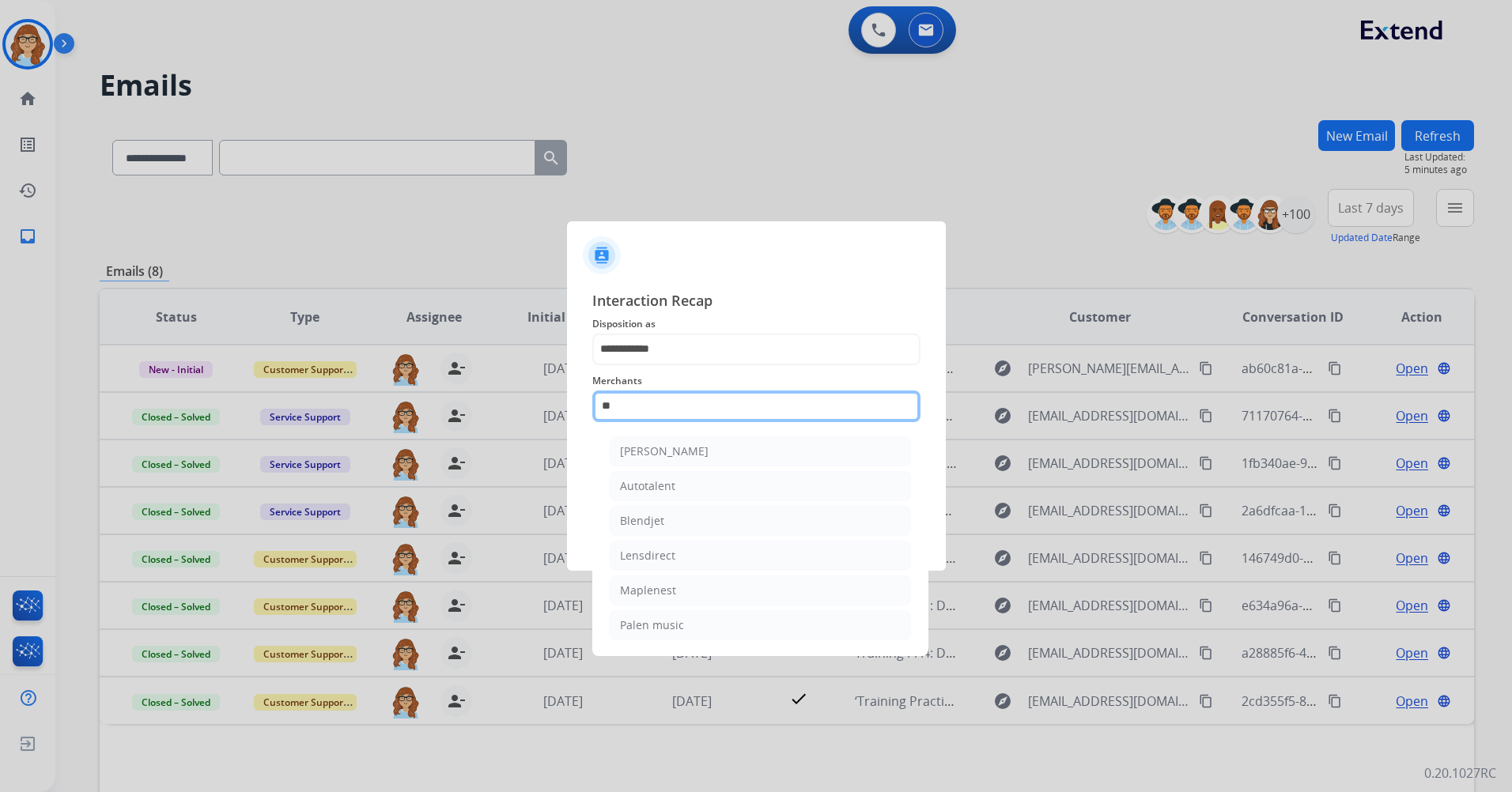
type input "*"
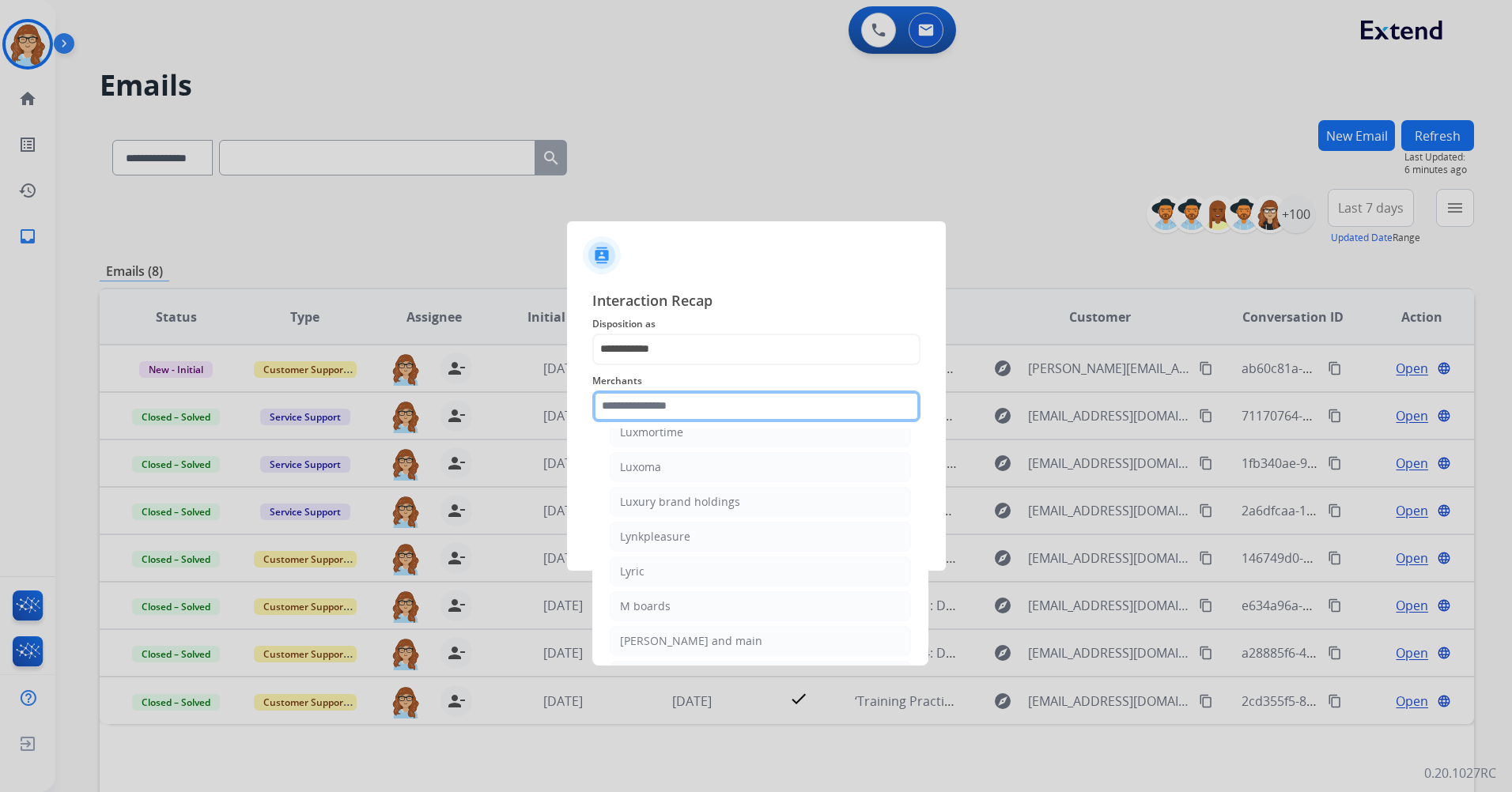
click at [725, 404] on input "text" at bounding box center [756, 405] width 328 height 31
type input "*"
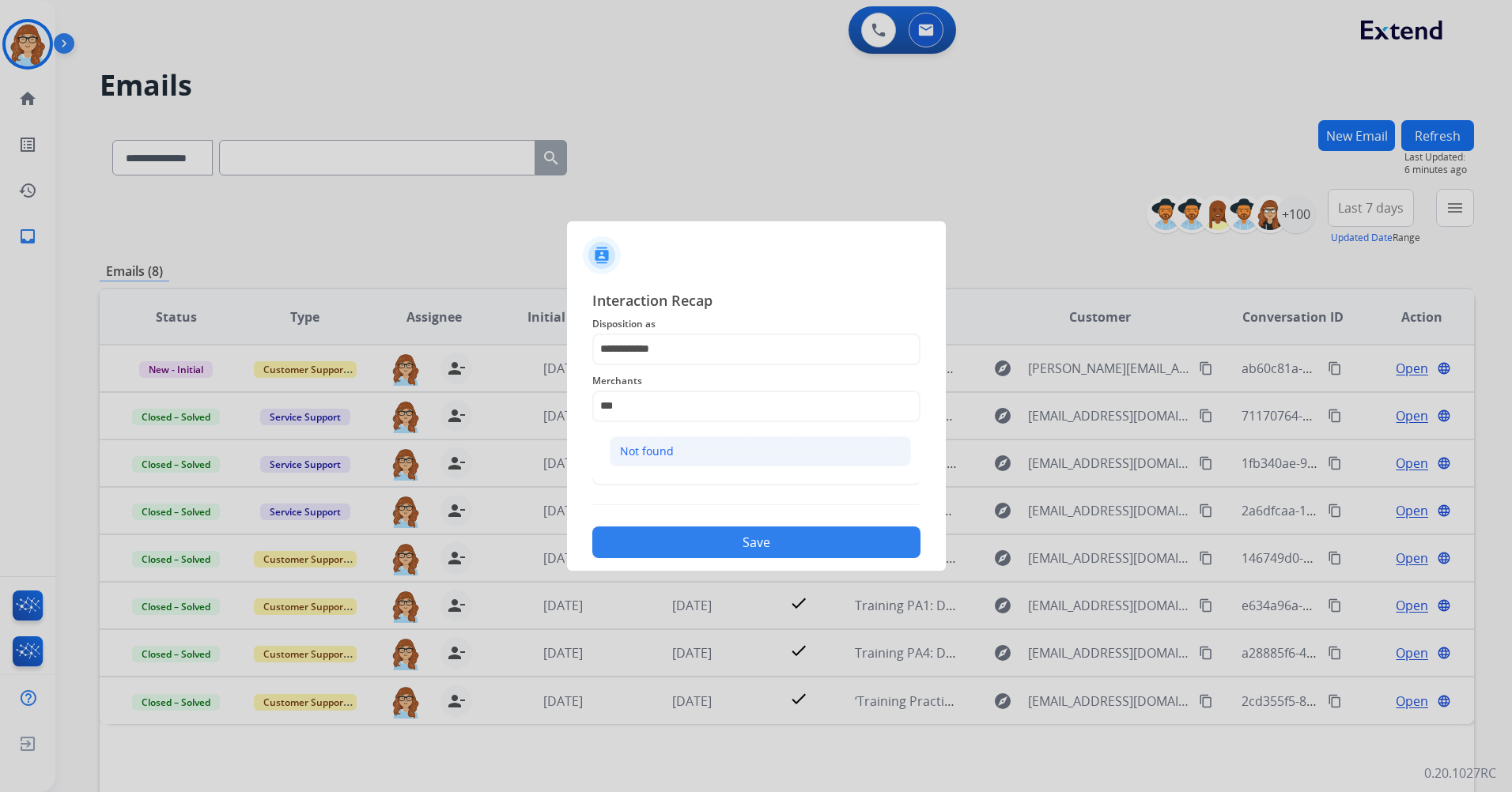
click at [695, 446] on li "Not found" at bounding box center [760, 451] width 301 height 30
type input "*********"
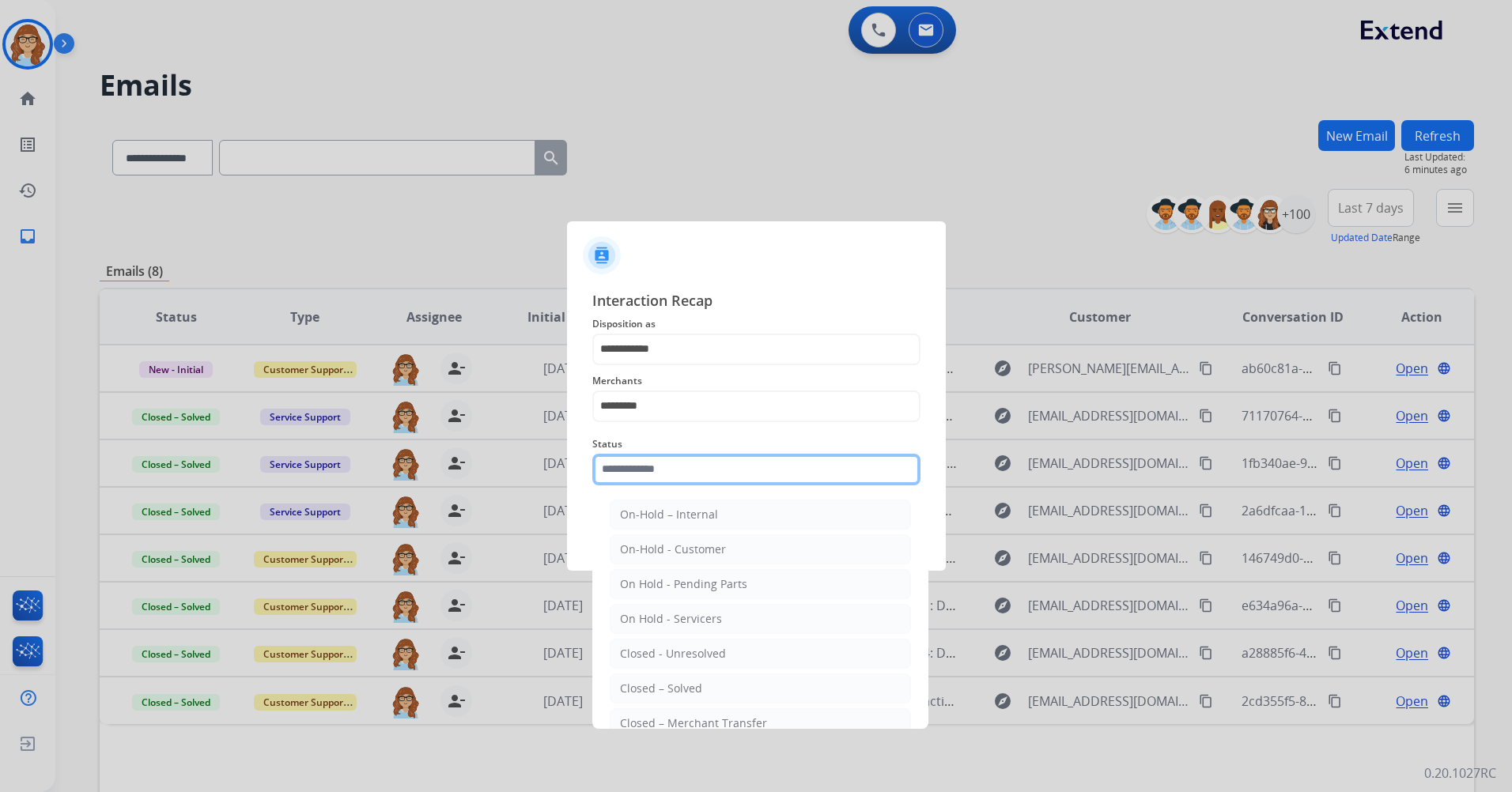
click at [696, 459] on input "text" at bounding box center [756, 469] width 328 height 31
click at [739, 697] on li "Closed – Solved" at bounding box center [760, 688] width 301 height 30
type input "**********"
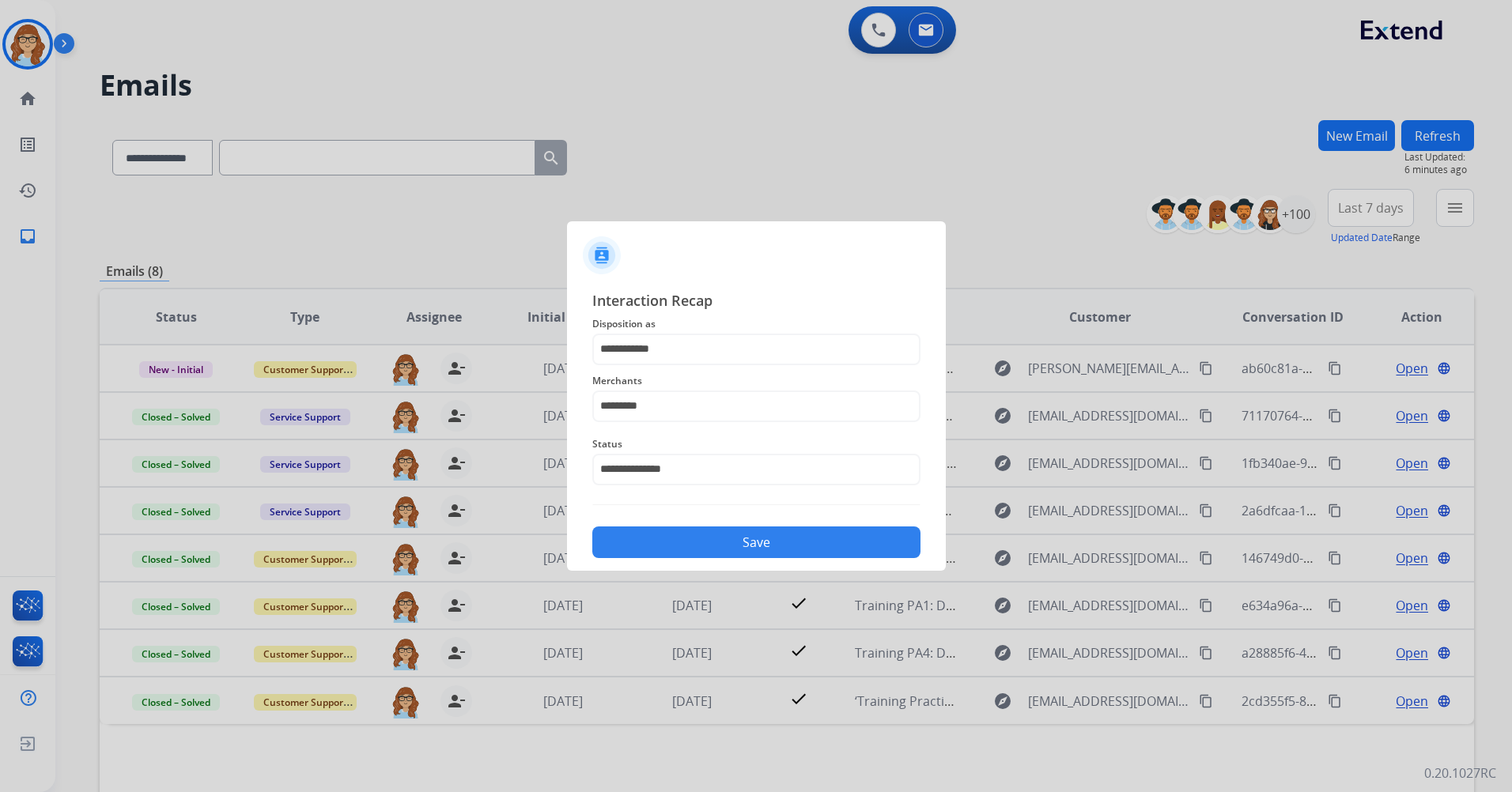
click at [699, 550] on button "Save" at bounding box center [756, 542] width 328 height 31
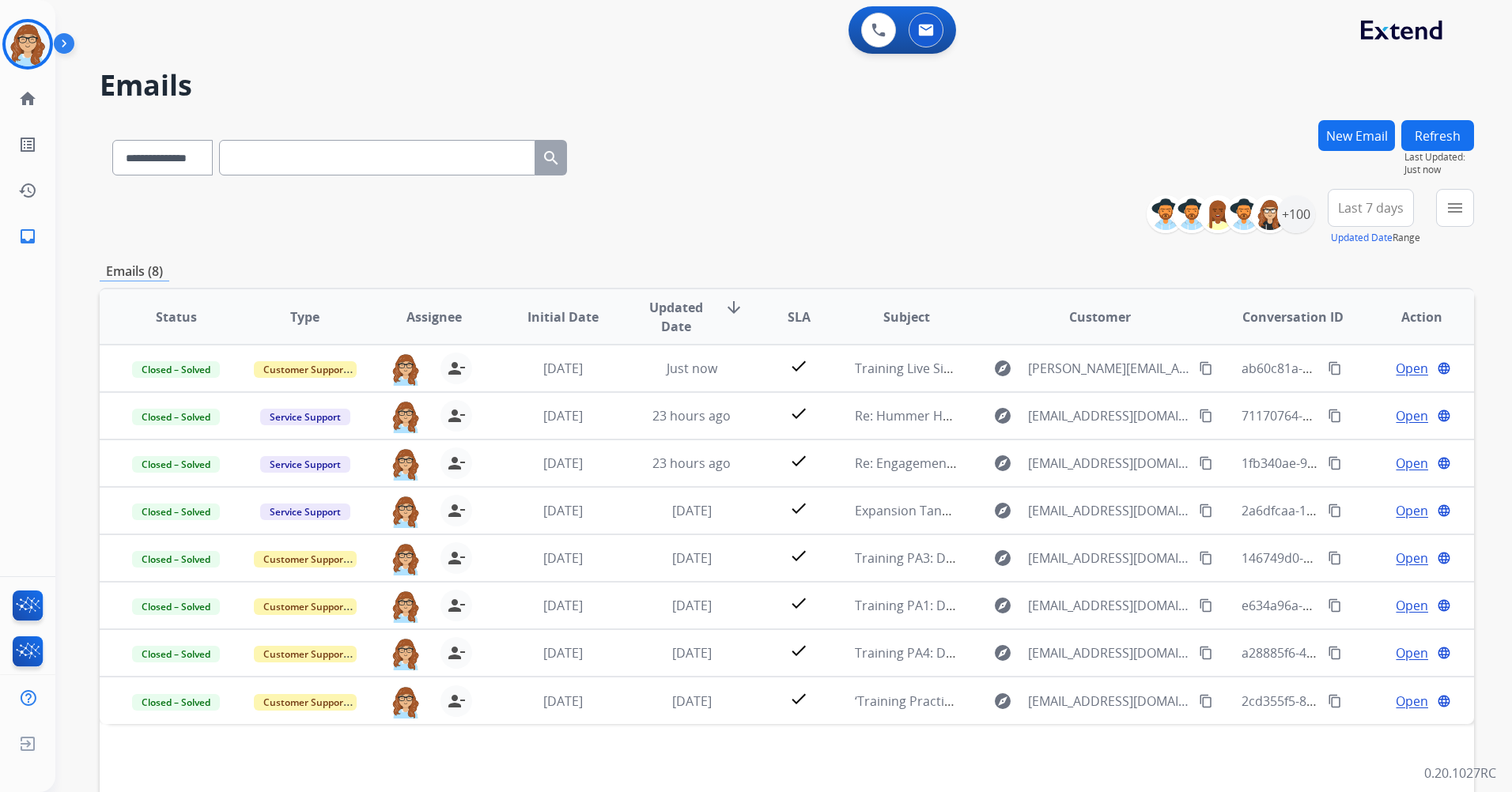
click at [714, 302] on span "Updated Date arrow_downward" at bounding box center [692, 316] width 103 height 38
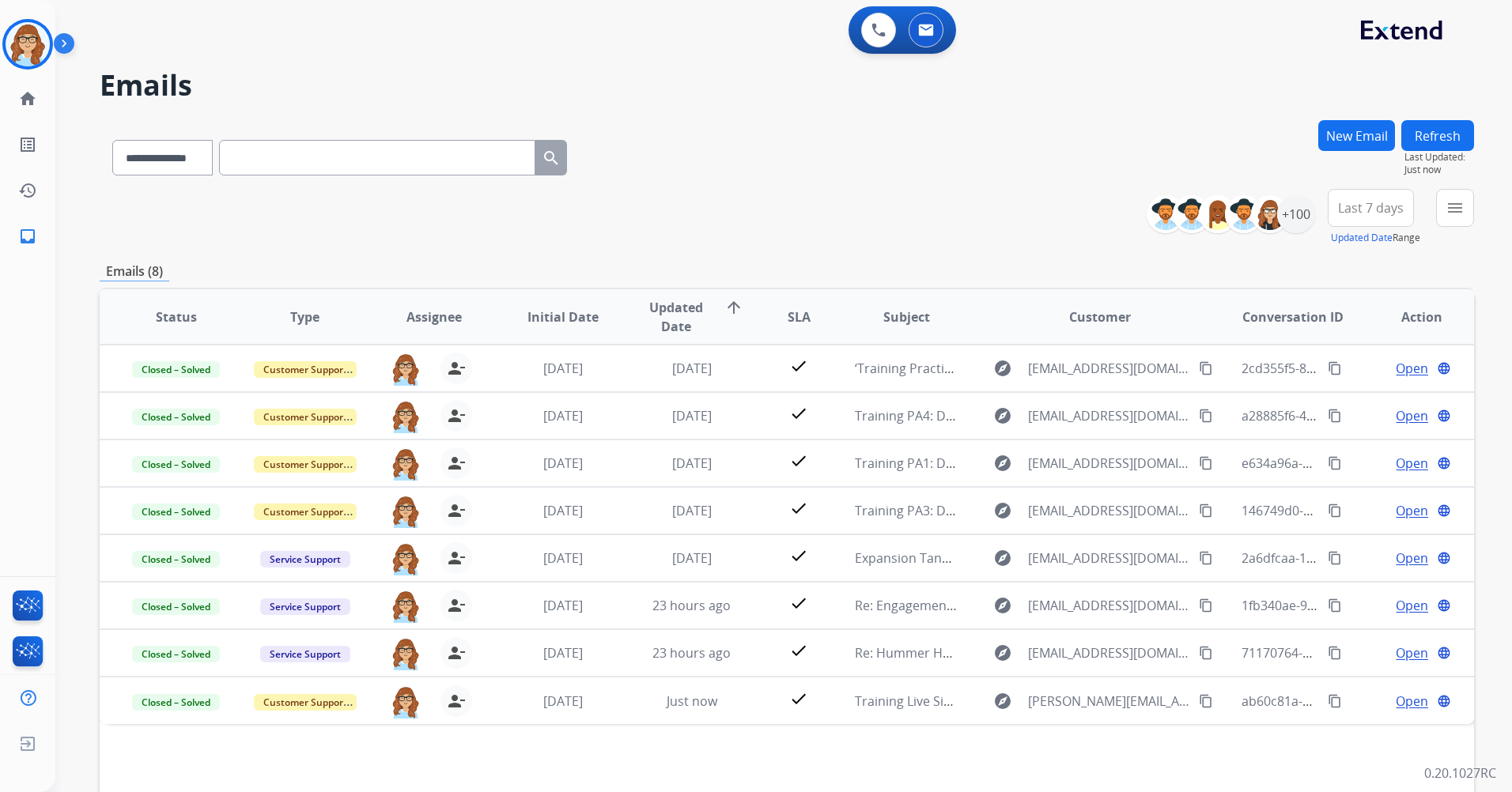
click at [1422, 142] on button "Refresh" at bounding box center [1438, 136] width 73 height 31
click at [73, 53] on img at bounding box center [67, 46] width 27 height 30
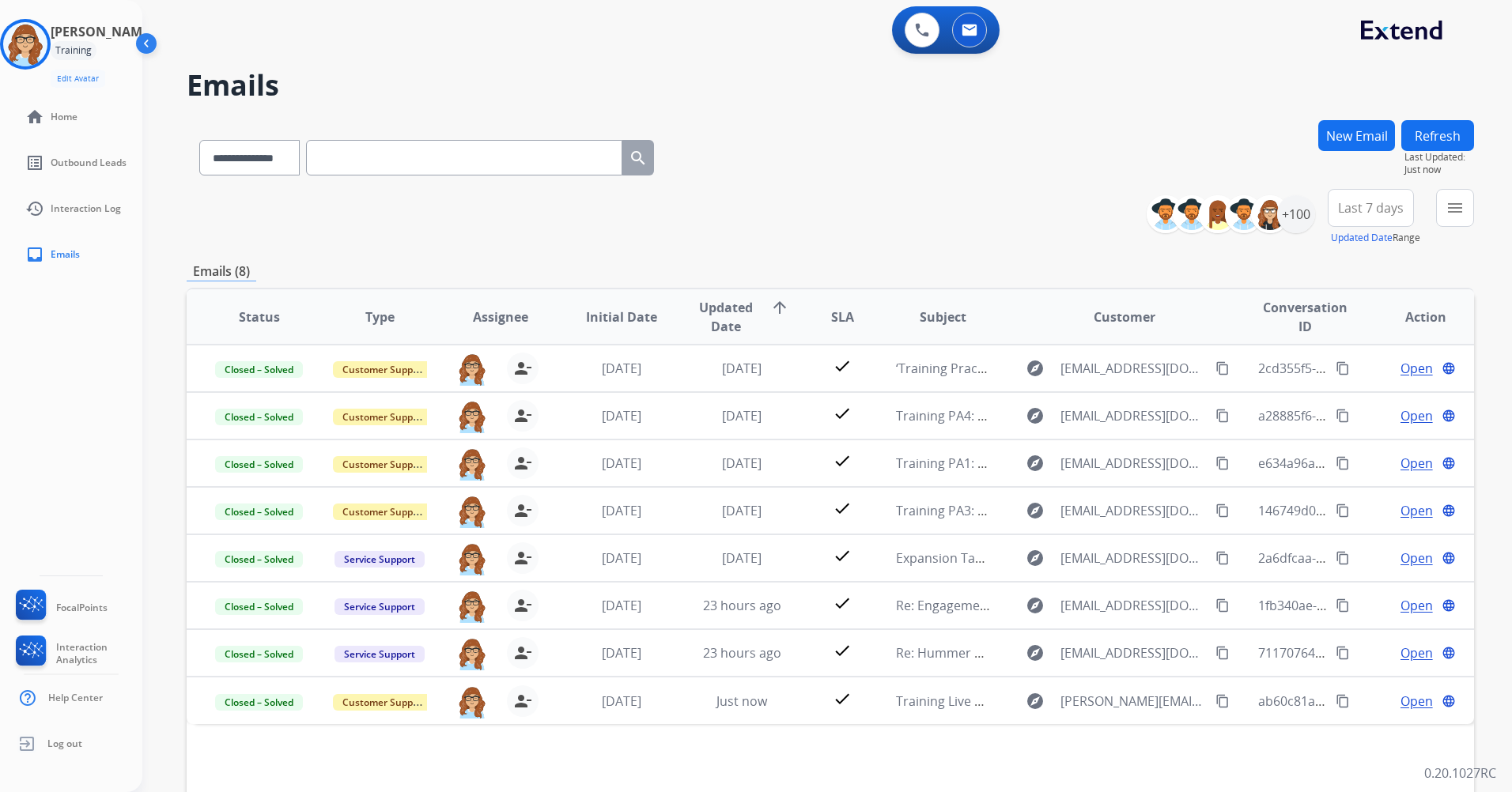
click at [138, 41] on img at bounding box center [148, 46] width 30 height 30
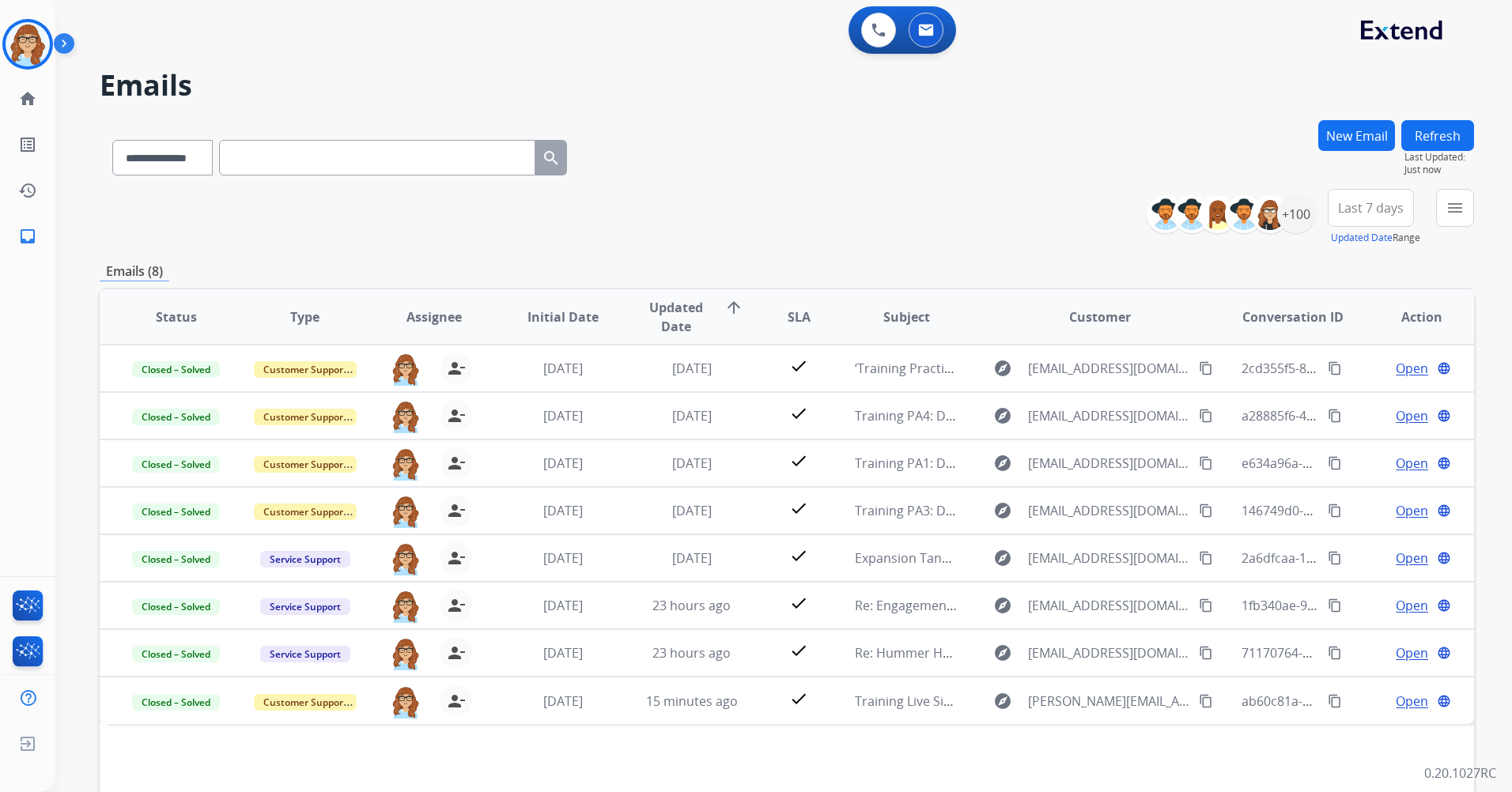
click at [68, 47] on img at bounding box center [67, 46] width 27 height 30
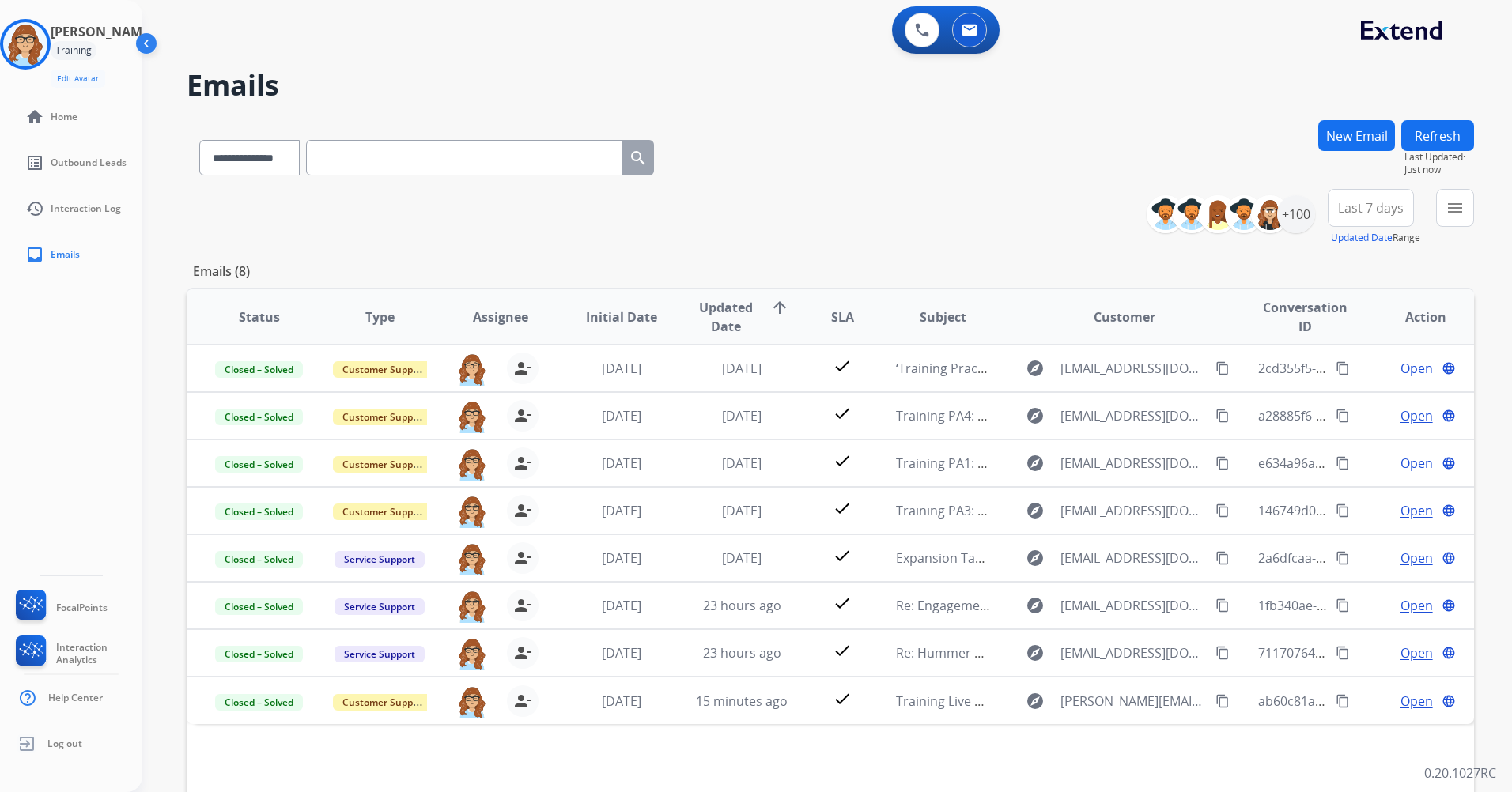
click at [137, 43] on img at bounding box center [148, 46] width 30 height 30
